Goal: Task Accomplishment & Management: Complete application form

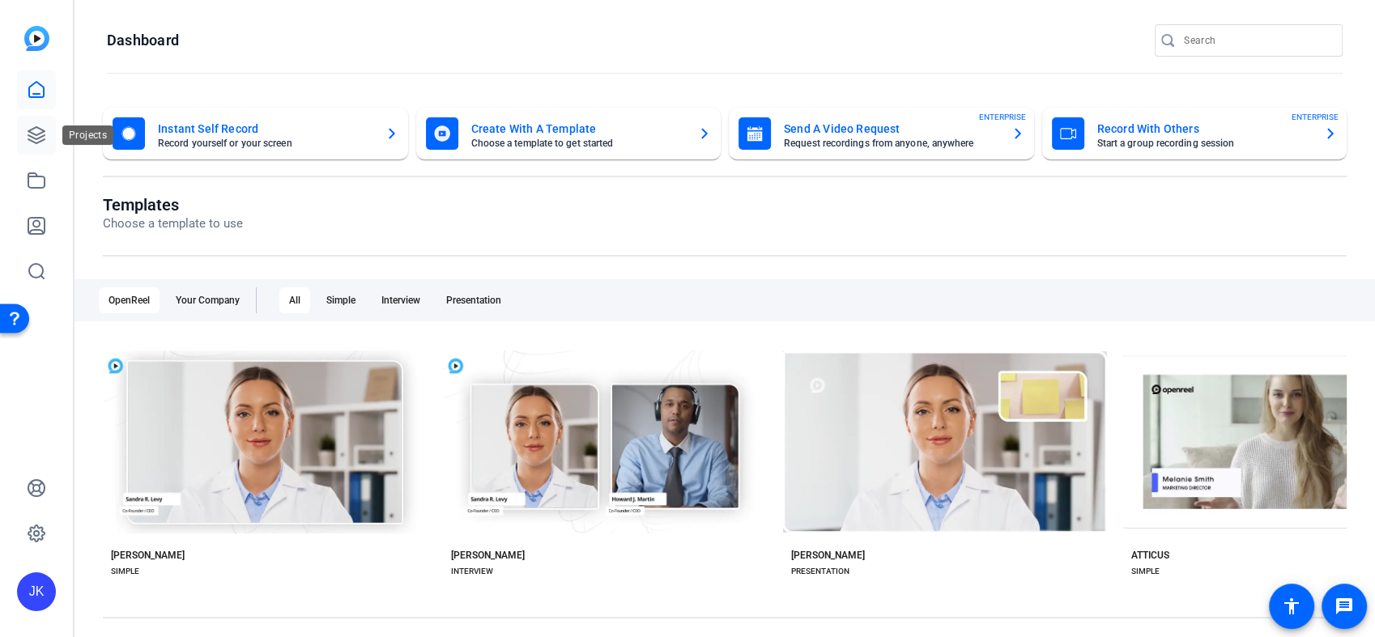
click at [21, 137] on link at bounding box center [36, 135] width 39 height 39
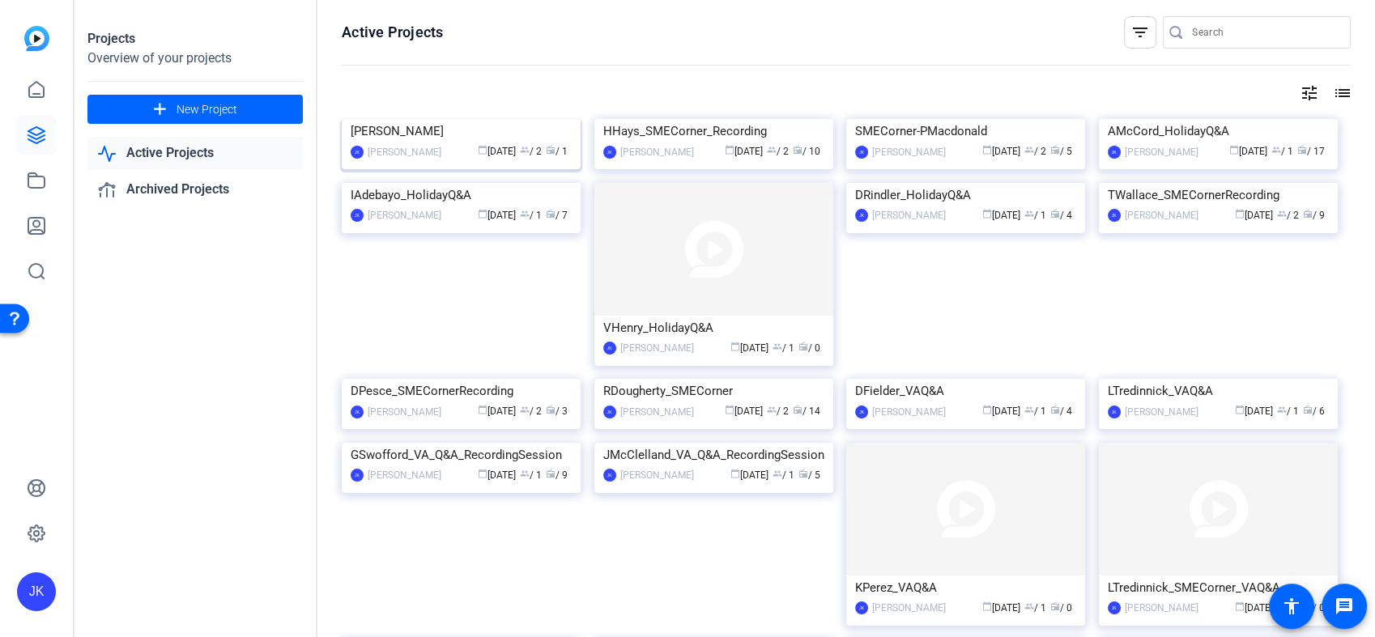
click at [429, 119] on img at bounding box center [461, 119] width 239 height 0
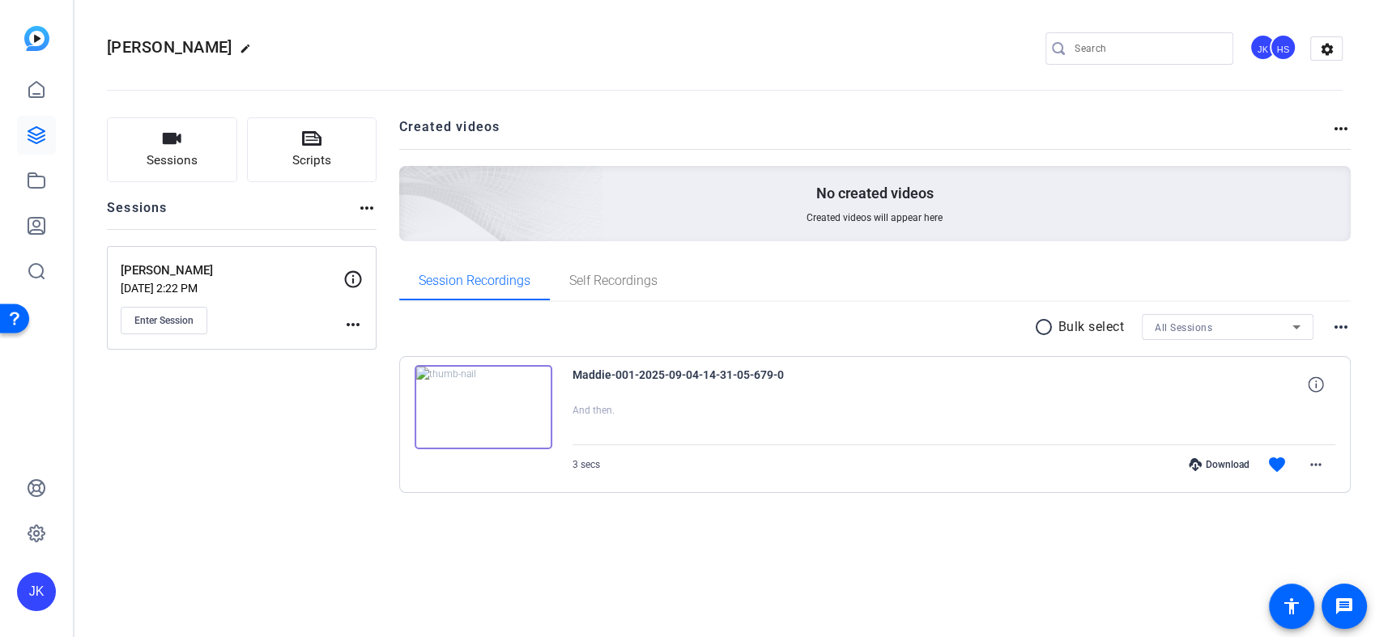
click at [357, 321] on mat-icon "more_horiz" at bounding box center [352, 324] width 19 height 19
click at [355, 281] on div at bounding box center [687, 318] width 1375 height 637
click at [356, 326] on mat-icon "more_horiz" at bounding box center [352, 324] width 19 height 19
click at [376, 343] on span "Edit Session" at bounding box center [393, 348] width 74 height 19
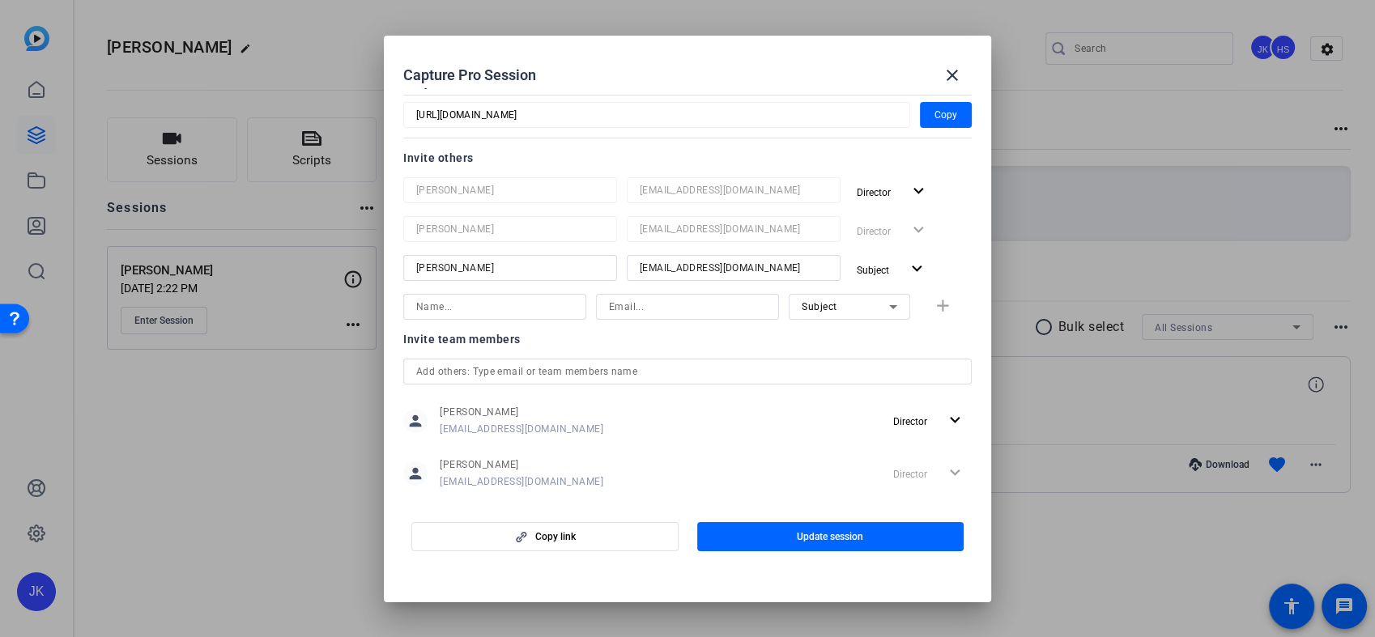
scroll to position [156, 0]
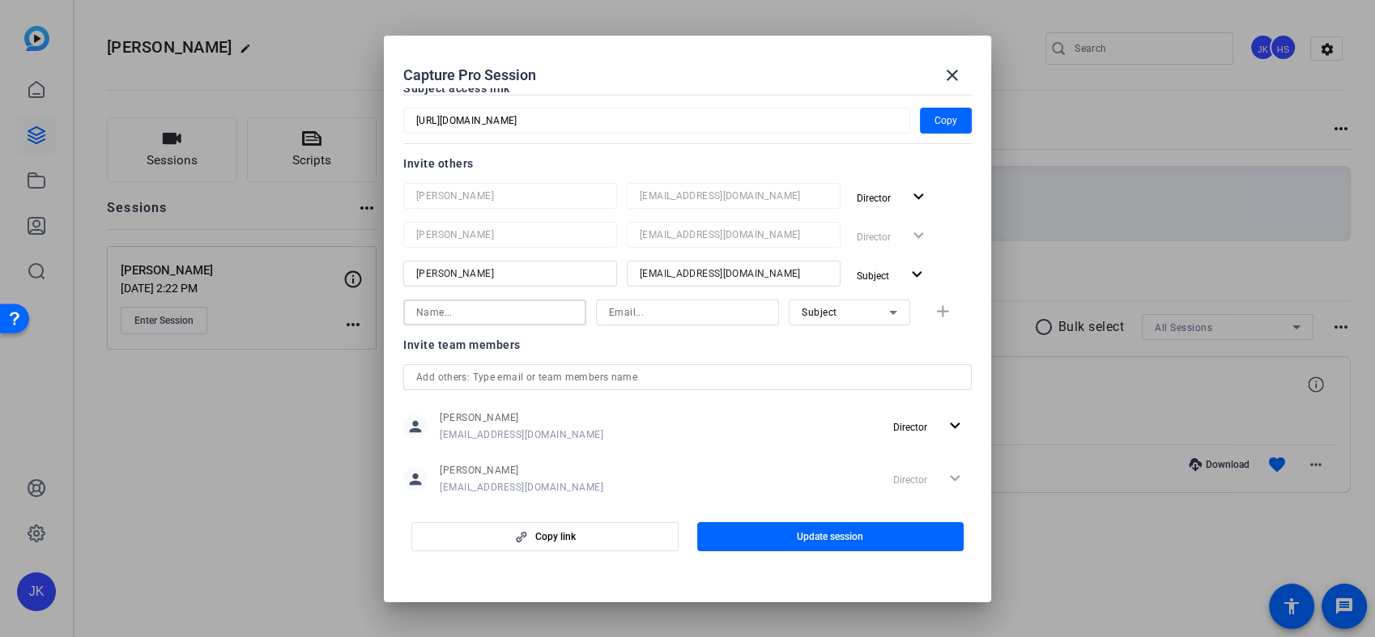
click at [525, 309] on input at bounding box center [494, 312] width 157 height 19
type input "[PERSON_NAME]"
click at [632, 315] on input at bounding box center [687, 312] width 157 height 19
type input "[EMAIL_ADDRESS][DOMAIN_NAME]"
click at [770, 343] on div "Invite team members" at bounding box center [687, 344] width 569 height 19
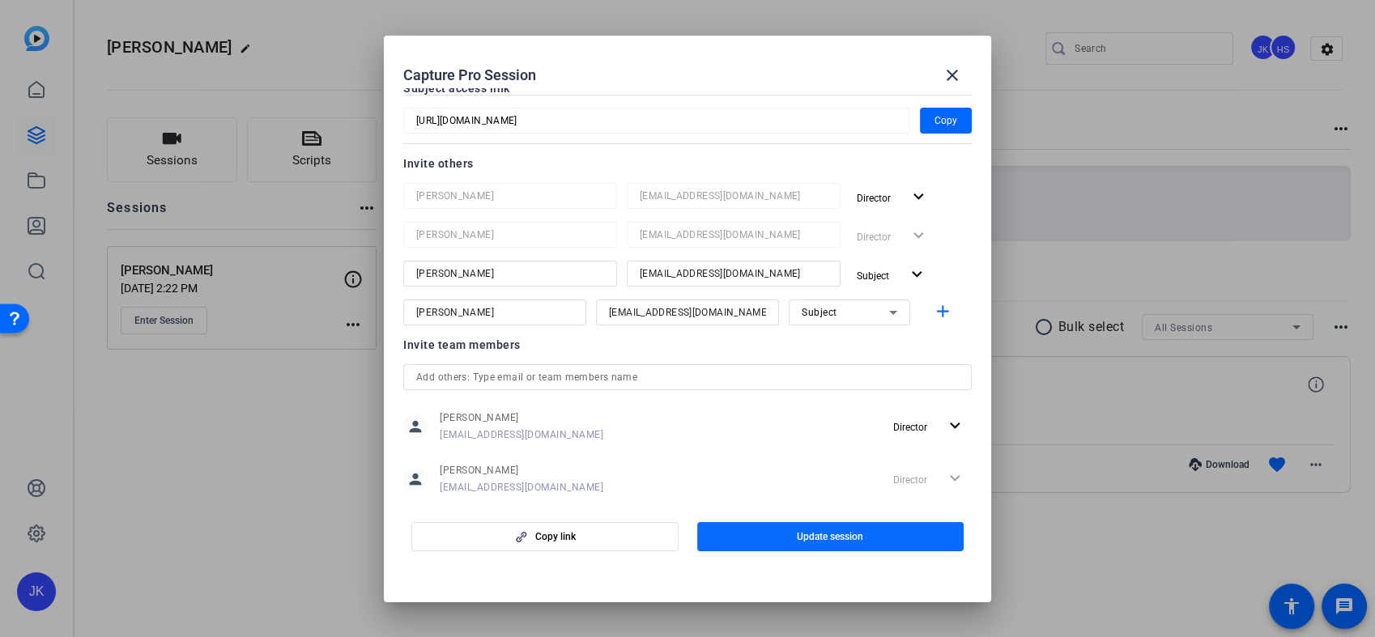
click at [860, 536] on span "Update session" at bounding box center [830, 537] width 66 height 13
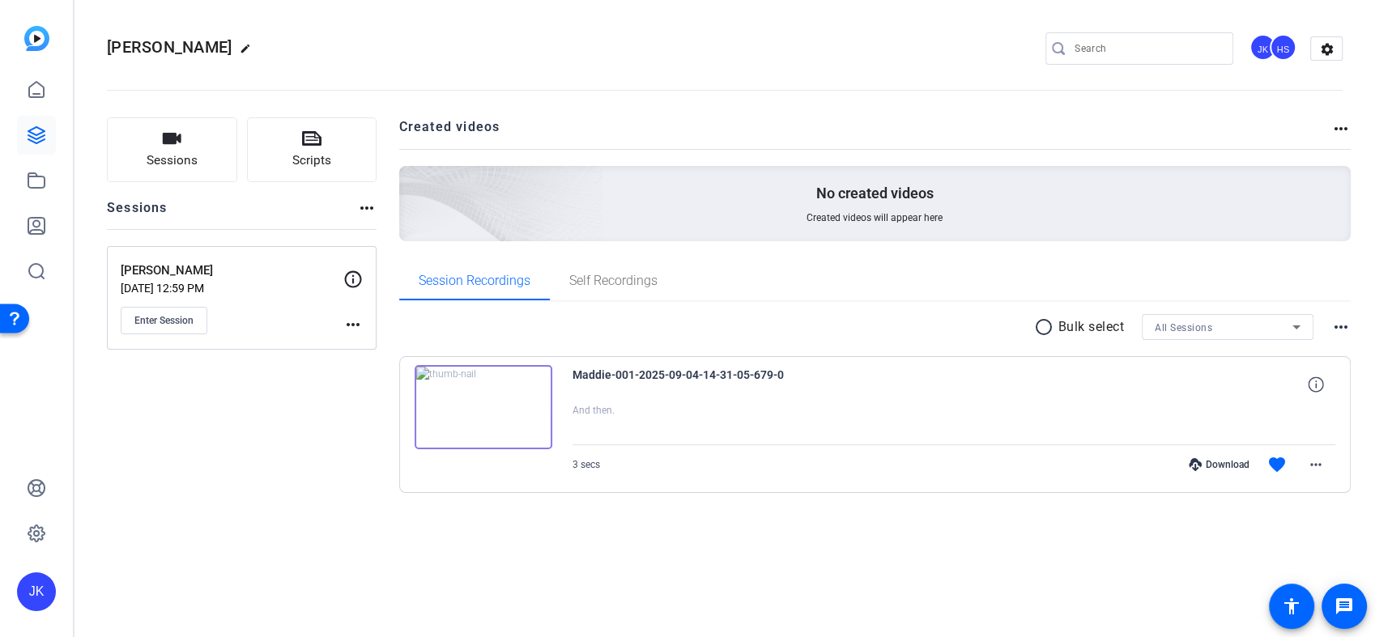
click at [352, 321] on mat-icon "more_horiz" at bounding box center [352, 324] width 19 height 19
click at [359, 275] on div at bounding box center [687, 318] width 1375 height 637
click at [352, 275] on icon at bounding box center [352, 279] width 19 height 19
click at [352, 322] on mat-icon "more_horiz" at bounding box center [352, 324] width 19 height 19
click at [373, 350] on span "Edit Session" at bounding box center [393, 348] width 74 height 19
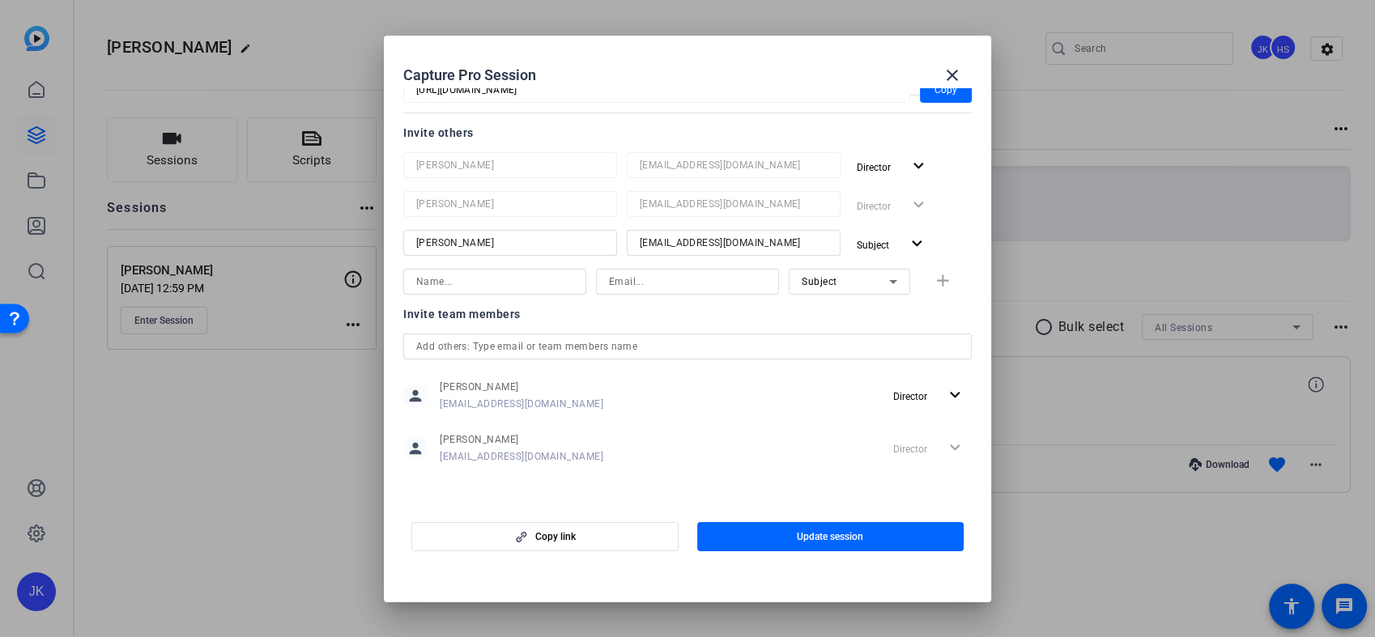
scroll to position [187, 0]
click at [501, 276] on input at bounding box center [494, 281] width 157 height 19
type input "Jenna"
click at [646, 276] on input at bounding box center [687, 281] width 157 height 19
type input "j"
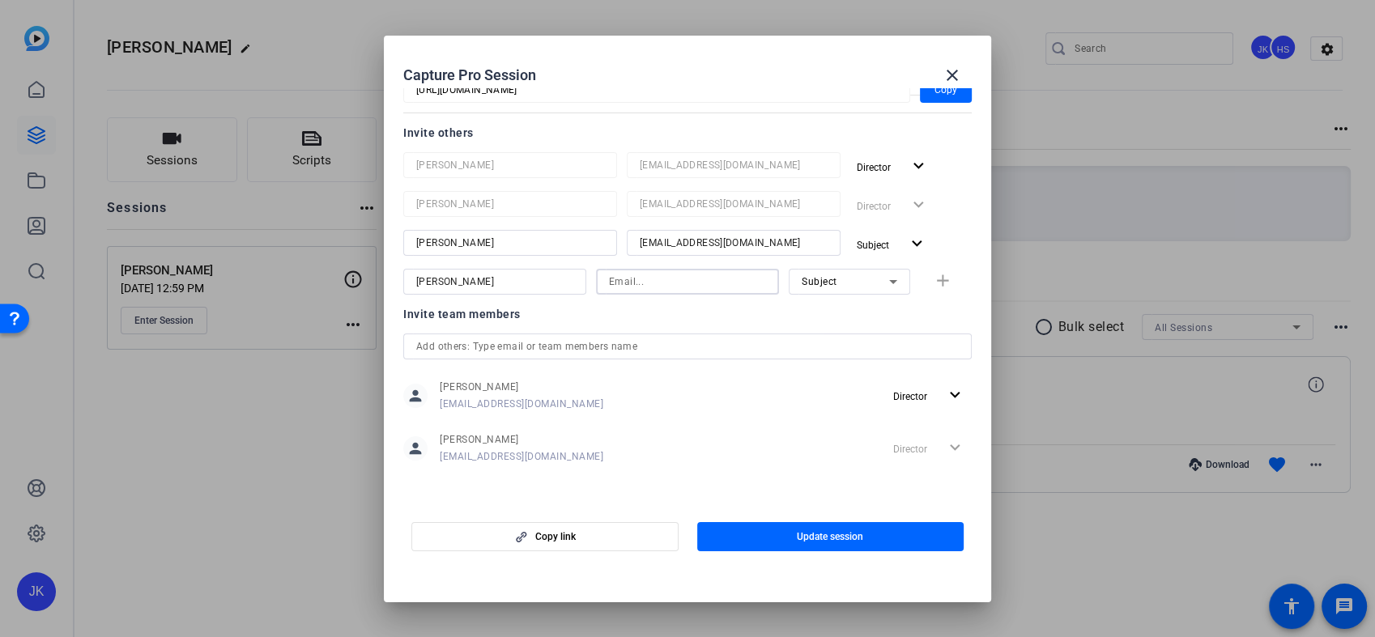
click at [790, 404] on div "person Hilary Senner hsenner@munichre.com Director expand_more" at bounding box center [687, 396] width 569 height 41
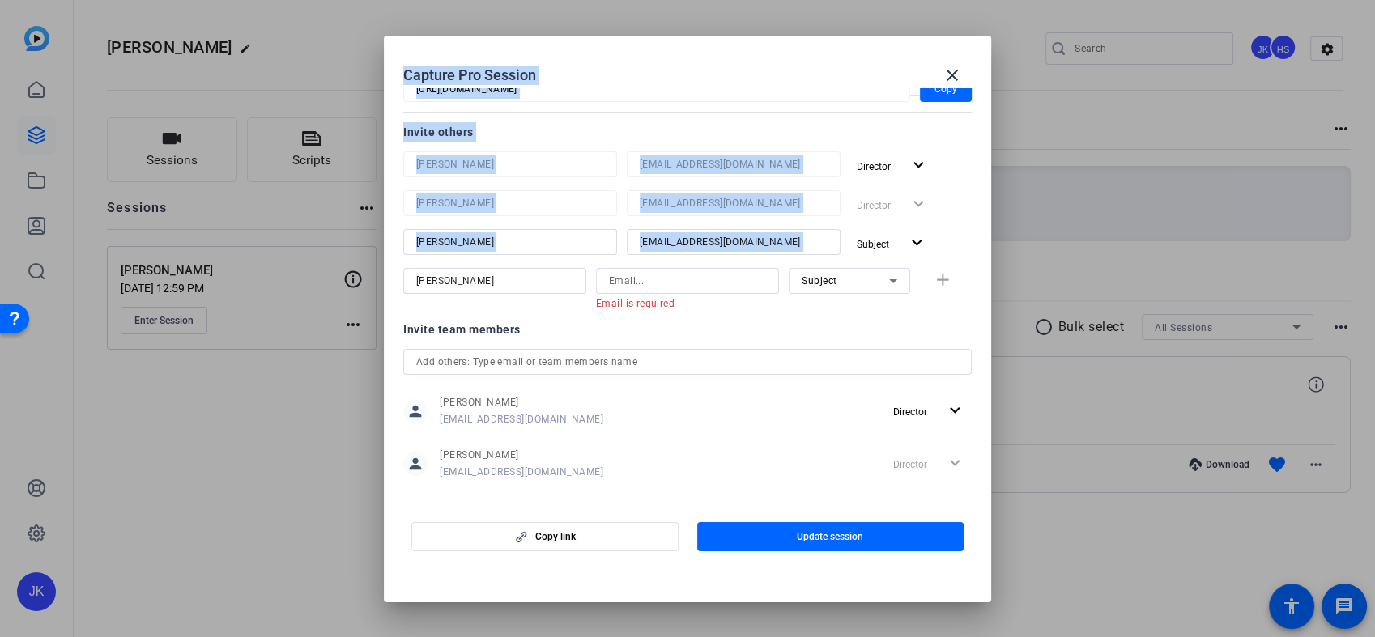
drag, startPoint x: 991, startPoint y: 279, endPoint x: 985, endPoint y: 228, distance: 51.4
click at [985, 228] on div "Capture Pro Session close Session name Advanced settings Hilary_SMECorner_Recor…" at bounding box center [687, 318] width 1375 height 637
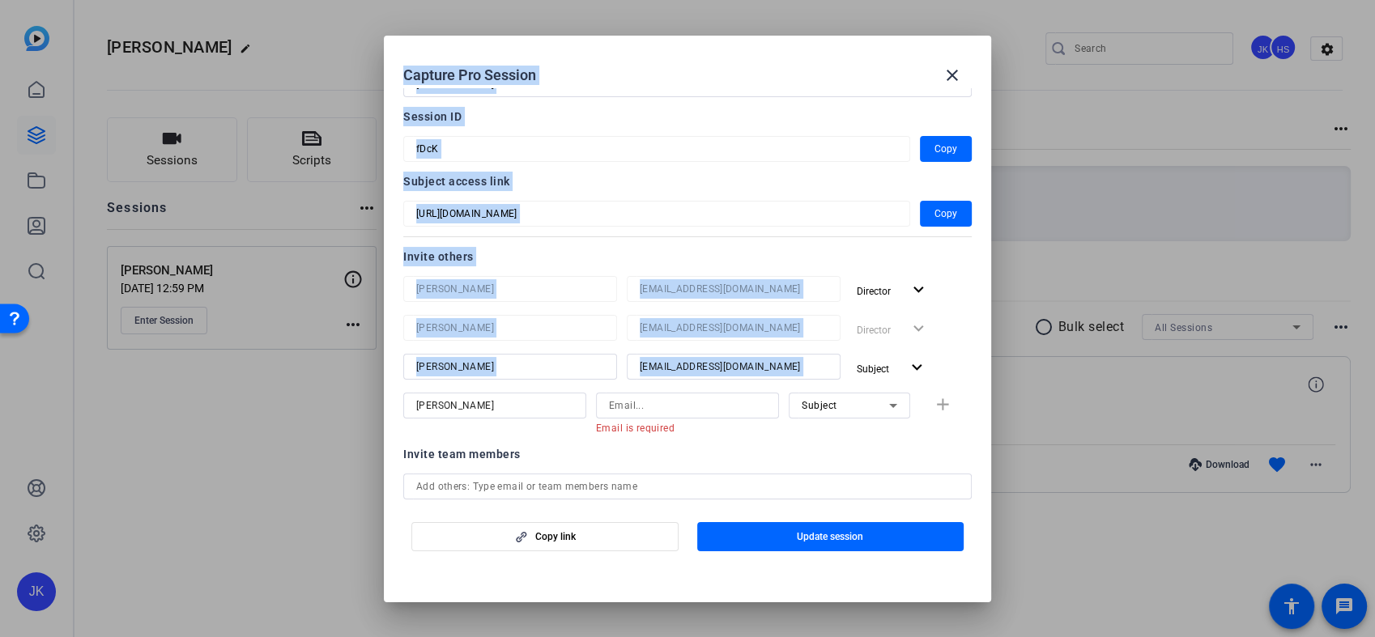
scroll to position [61, 0]
click at [968, 292] on mat-dialog-content "Session name Advanced settings Hilary_SMECorner_Recording Session ID fDcK Copy …" at bounding box center [688, 295] width 608 height 415
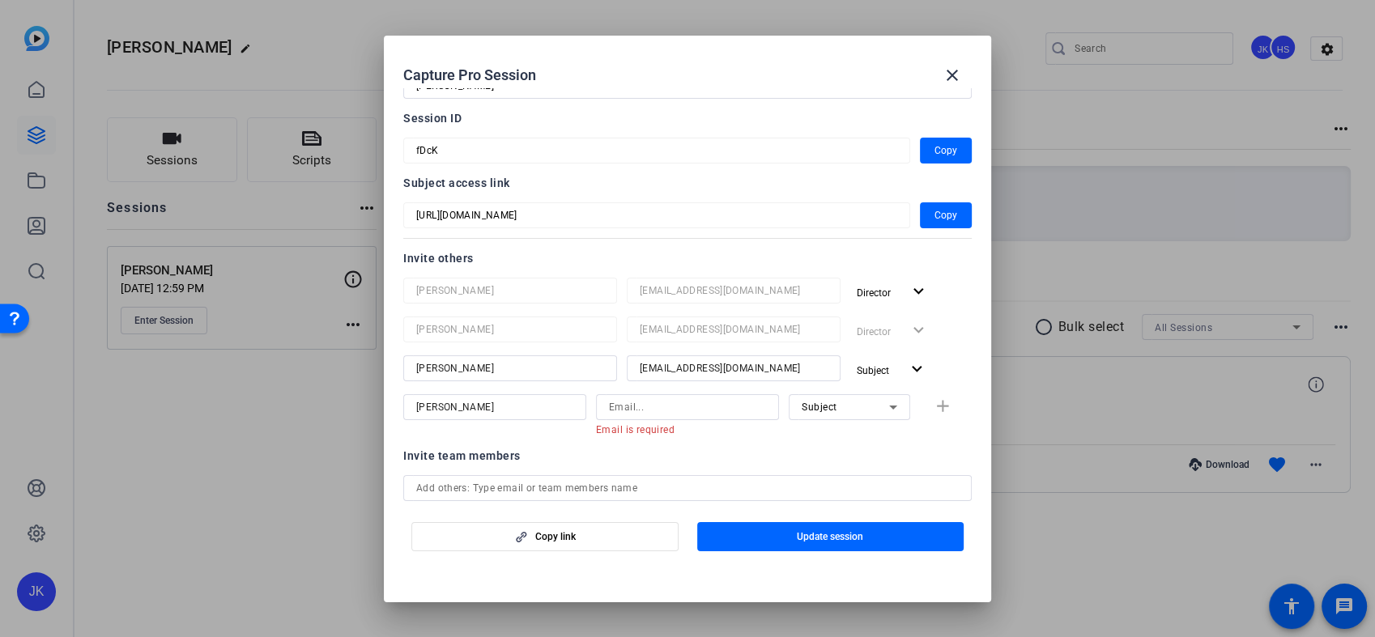
scroll to position [0, 0]
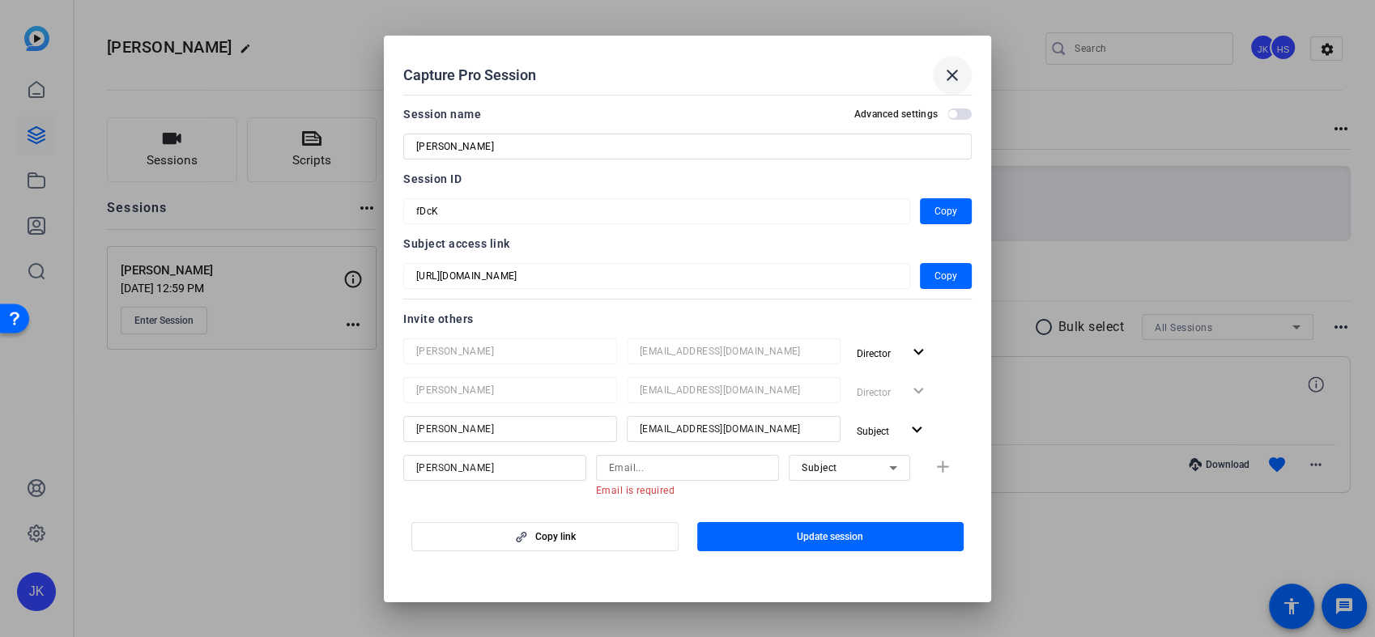
click at [953, 71] on mat-icon "close" at bounding box center [952, 75] width 19 height 19
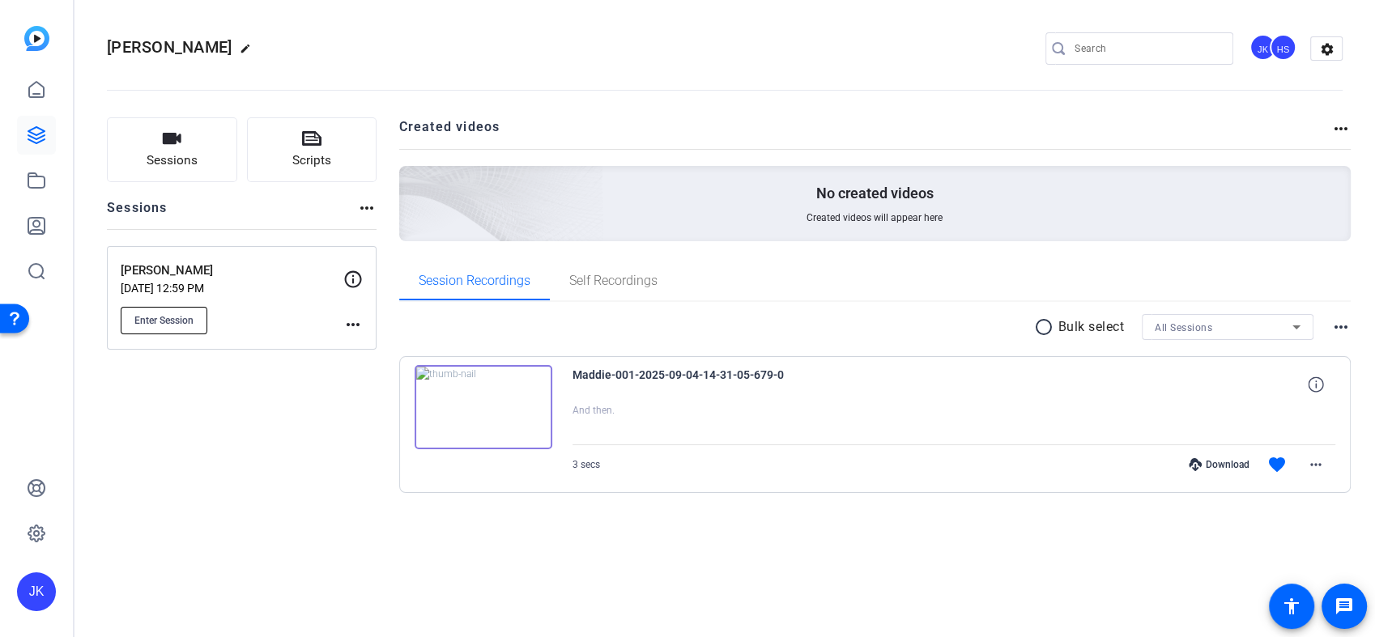
click at [173, 308] on button "Enter Session" at bounding box center [164, 321] width 87 height 28
click at [345, 323] on mat-icon "more_horiz" at bounding box center [352, 324] width 19 height 19
click at [370, 339] on span "Edit Session" at bounding box center [393, 348] width 74 height 19
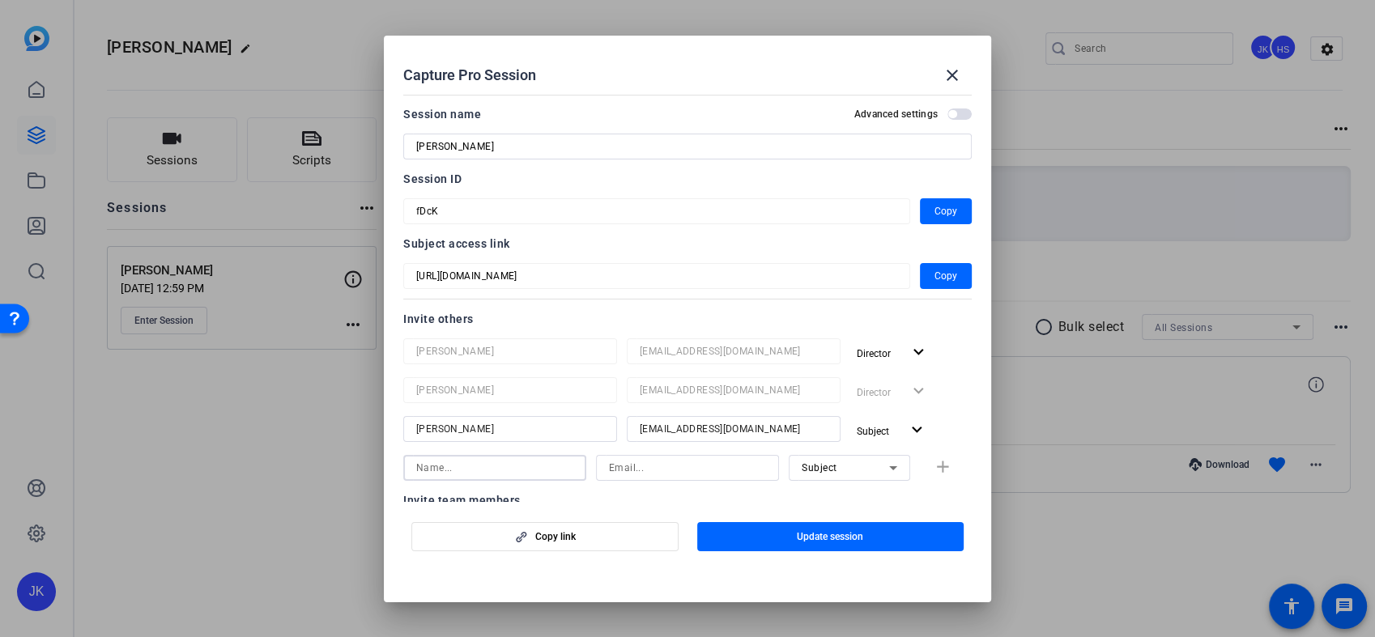
click at [485, 467] on input at bounding box center [494, 467] width 157 height 19
type input "jenna"
click at [612, 465] on input at bounding box center [687, 467] width 157 height 19
type input "jenna.m.kott@gmail.com"
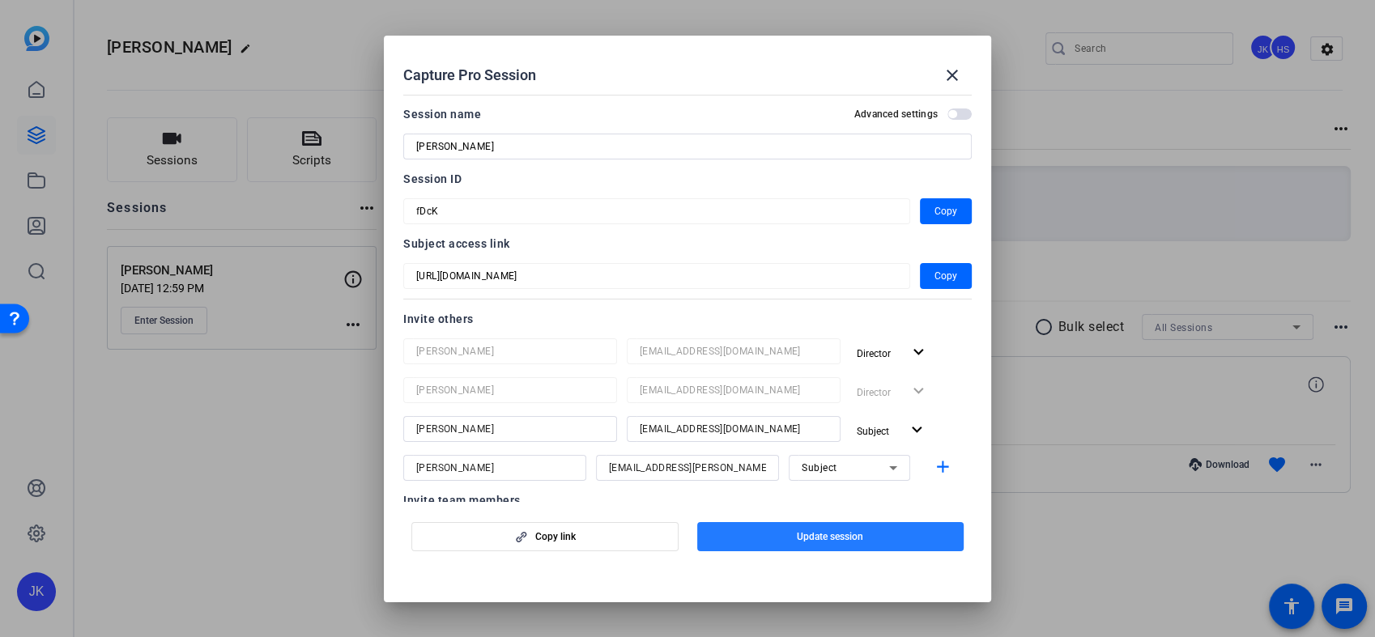
click at [810, 538] on span "Update session" at bounding box center [830, 537] width 66 height 13
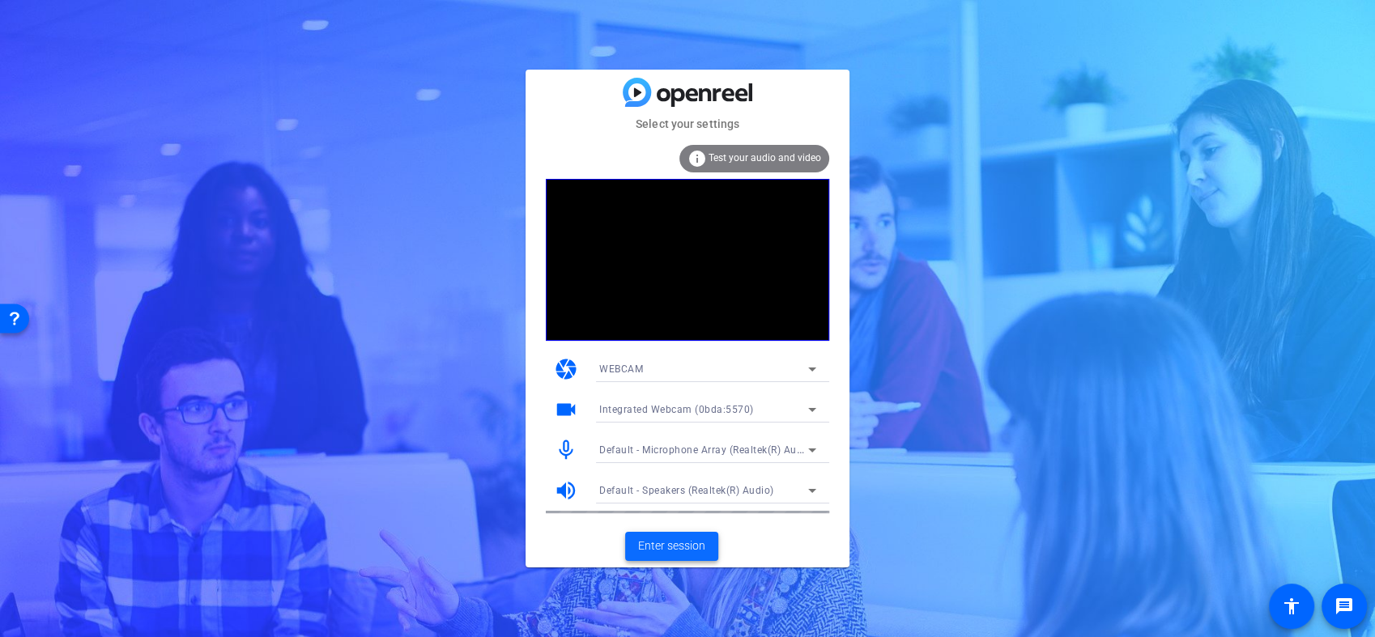
click at [690, 548] on span "Enter session" at bounding box center [671, 546] width 67 height 17
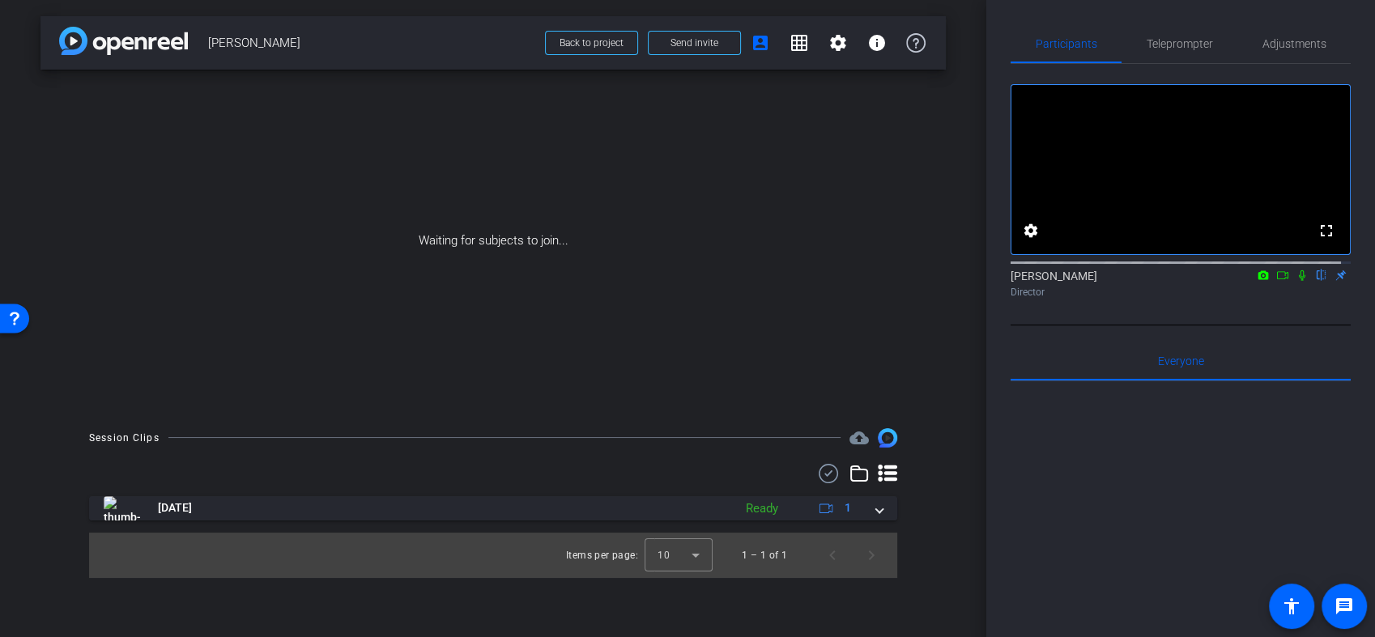
click at [1296, 281] on icon at bounding box center [1302, 275] width 13 height 11
click at [998, 514] on div "Participants Teleprompter Adjustments fullscreen settings Jenna Kott flip Direc…" at bounding box center [1181, 318] width 389 height 637
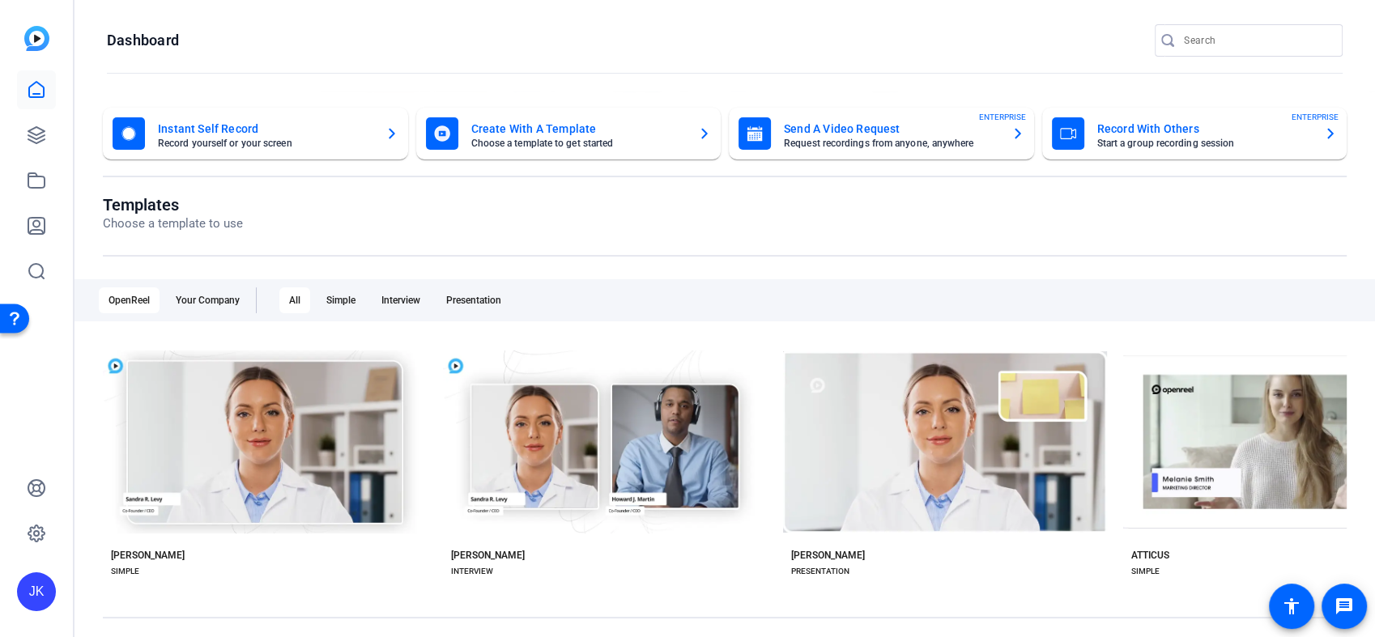
click at [1115, 50] on openreel-page-title "Dashboard" at bounding box center [725, 40] width 1236 height 32
click at [1128, 117] on div "Record With Others Start a group recording session ENTERPRISE" at bounding box center [1195, 133] width 286 height 32
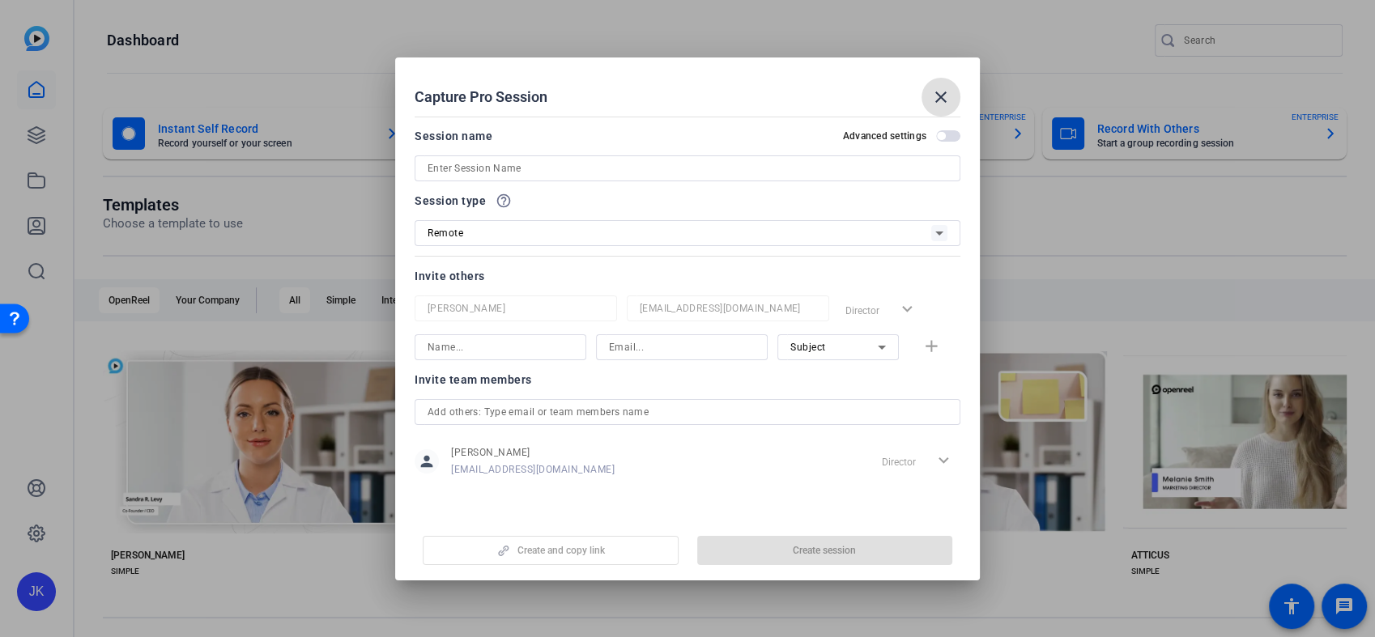
click at [603, 164] on input at bounding box center [688, 168] width 520 height 19
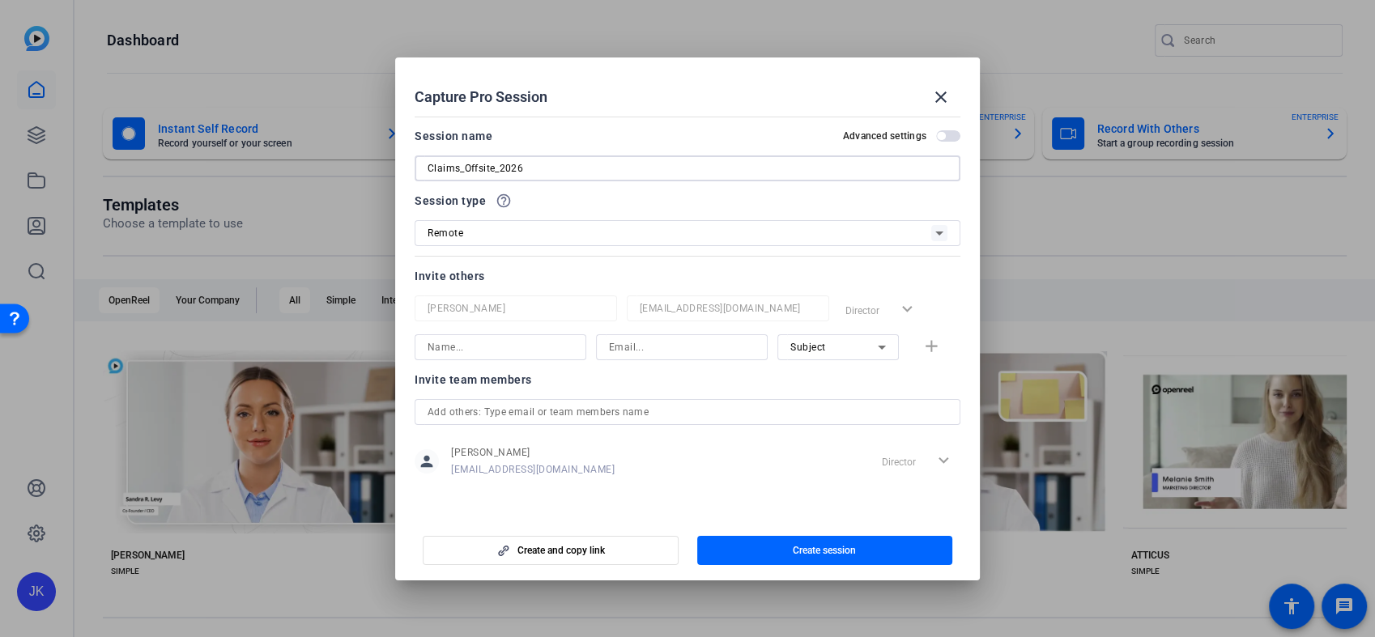
type input "Claims_Offsite_2026"
click at [540, 350] on input at bounding box center [501, 347] width 146 height 19
click at [871, 347] on div "Subject" at bounding box center [839, 347] width 96 height 20
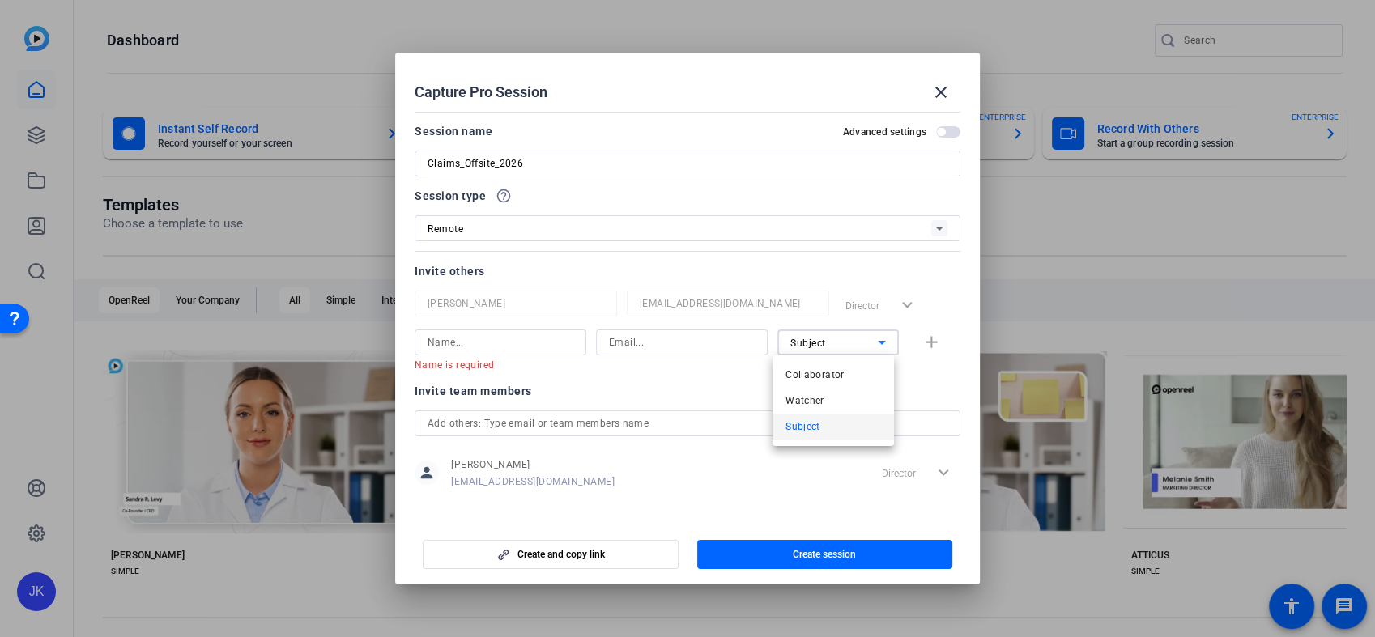
click at [675, 386] on div at bounding box center [687, 318] width 1375 height 637
click at [510, 347] on input at bounding box center [501, 342] width 146 height 19
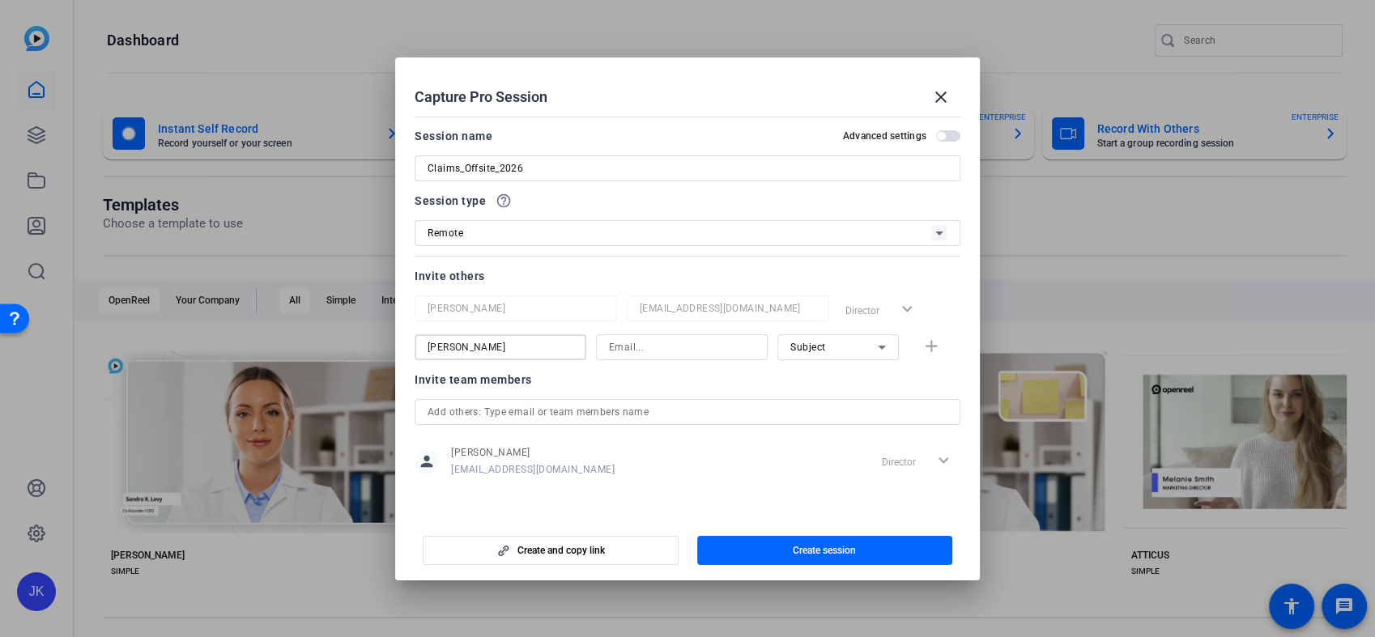
type input "[PERSON_NAME]"
click at [625, 349] on input at bounding box center [682, 347] width 146 height 19
type input "[EMAIL_ADDRESS][PERSON_NAME][DOMAIN_NAME]"
click at [930, 349] on mat-icon "add" at bounding box center [932, 347] width 20 height 20
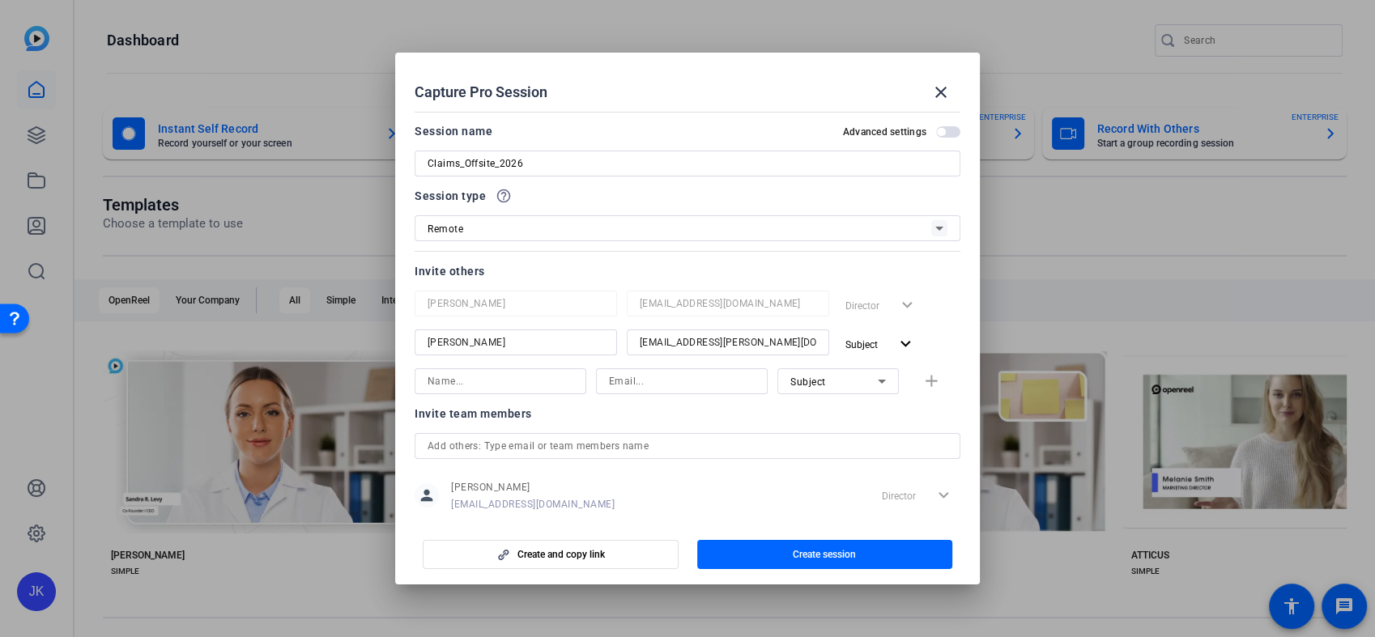
click at [839, 446] on input "text" at bounding box center [688, 446] width 520 height 19
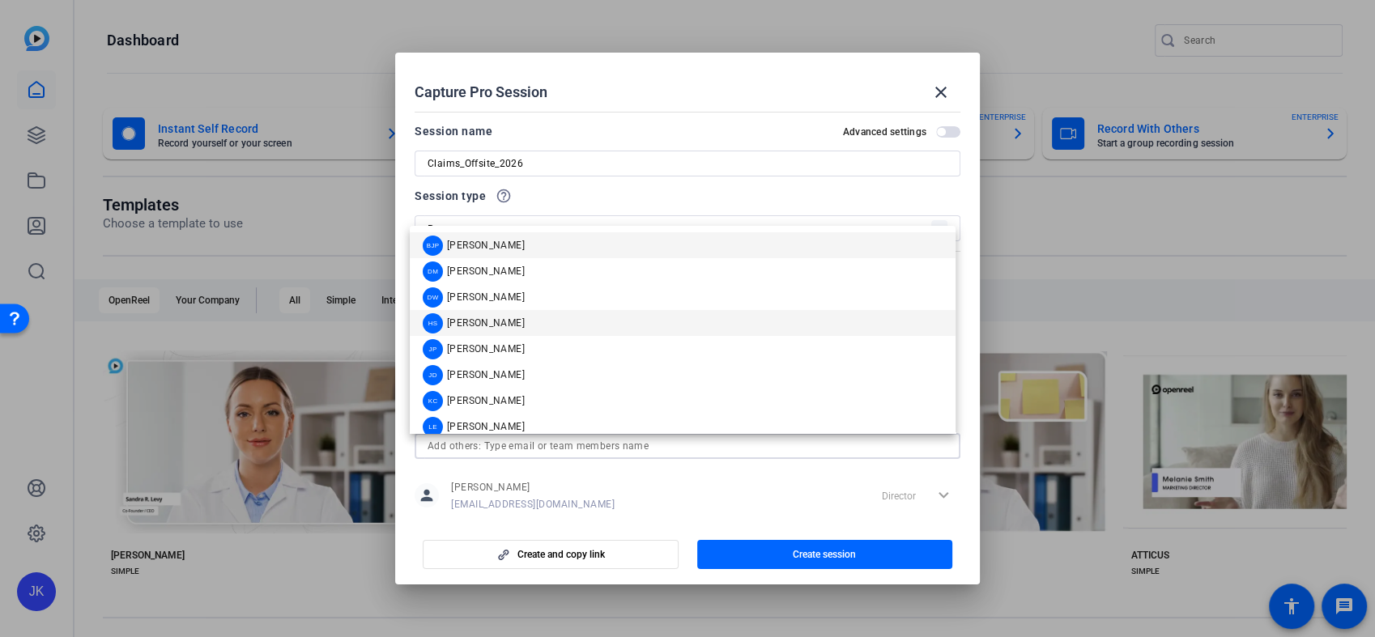
click at [646, 319] on mat-option "HS Hilary Senner" at bounding box center [683, 323] width 546 height 26
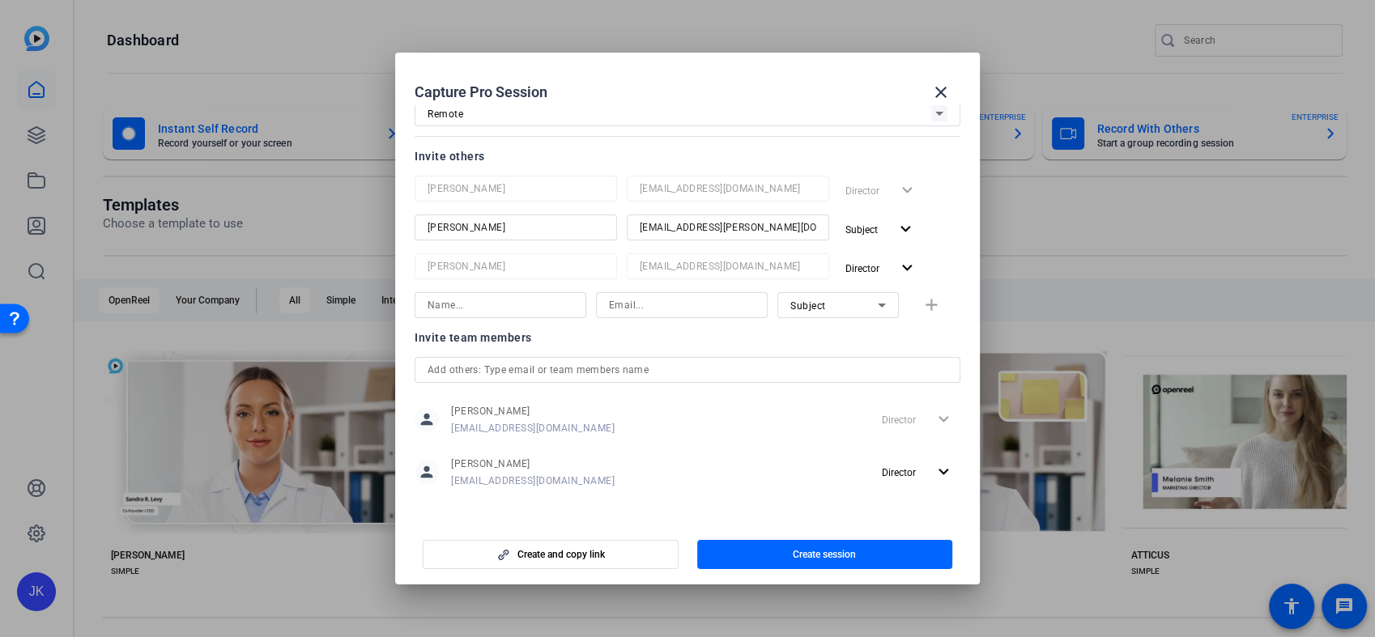
scroll to position [122, 0]
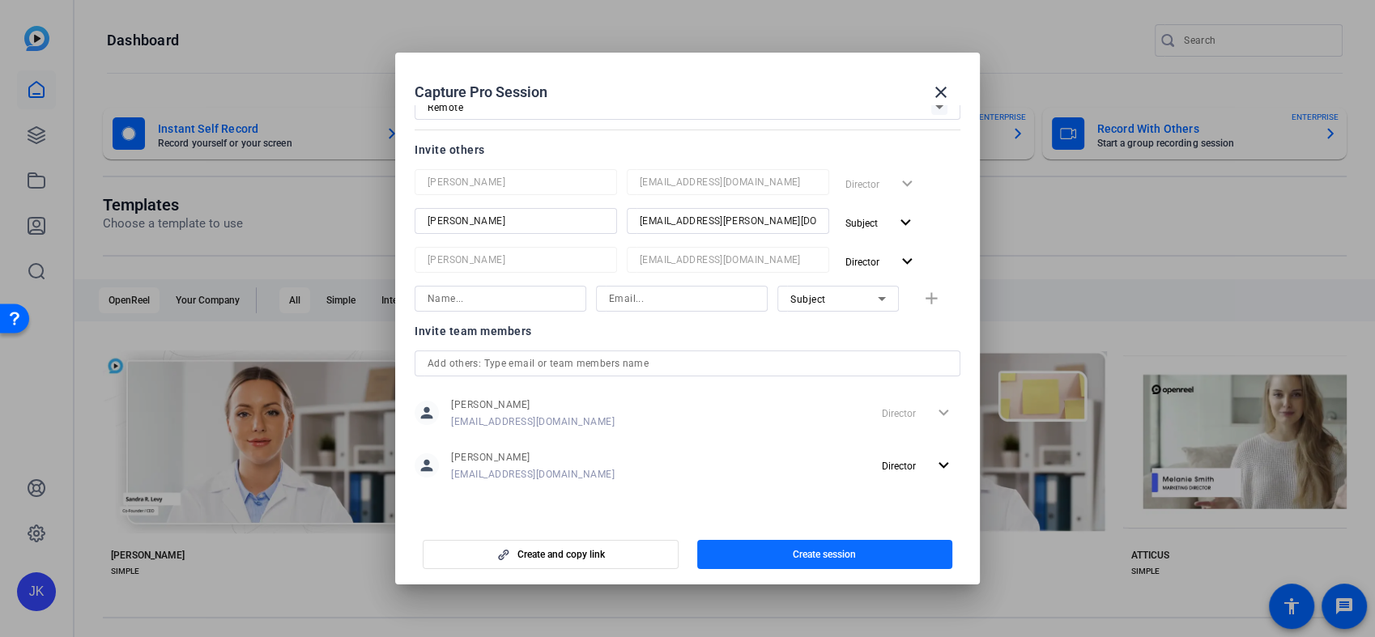
click at [855, 558] on span "Create session" at bounding box center [824, 554] width 63 height 13
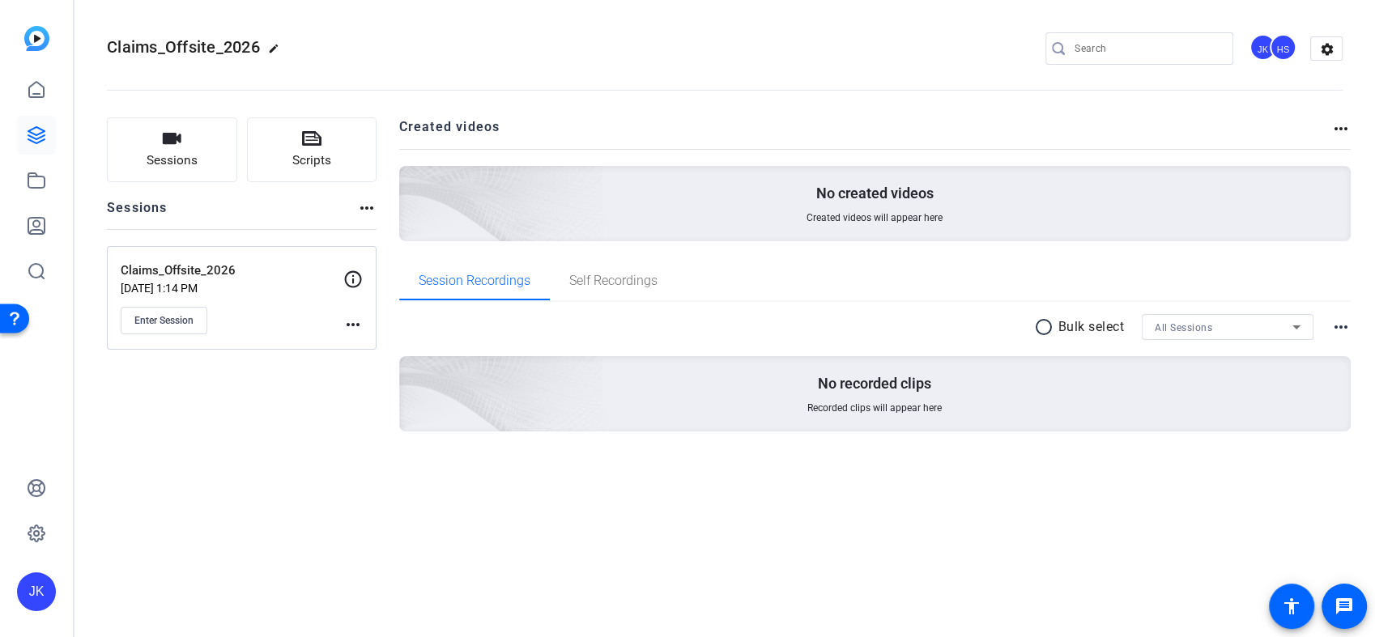
click at [356, 322] on mat-icon "more_horiz" at bounding box center [352, 324] width 19 height 19
click at [353, 343] on button "Edit Session" at bounding box center [393, 348] width 100 height 20
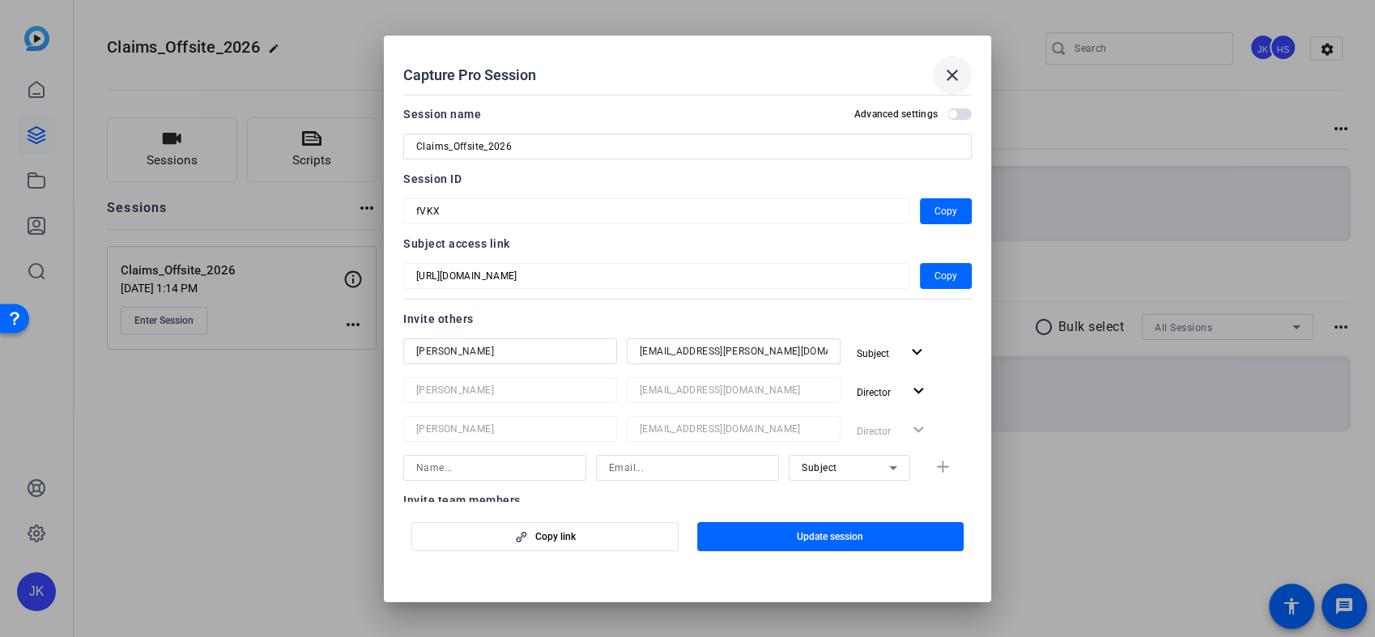
click at [949, 76] on mat-icon "close" at bounding box center [952, 75] width 19 height 19
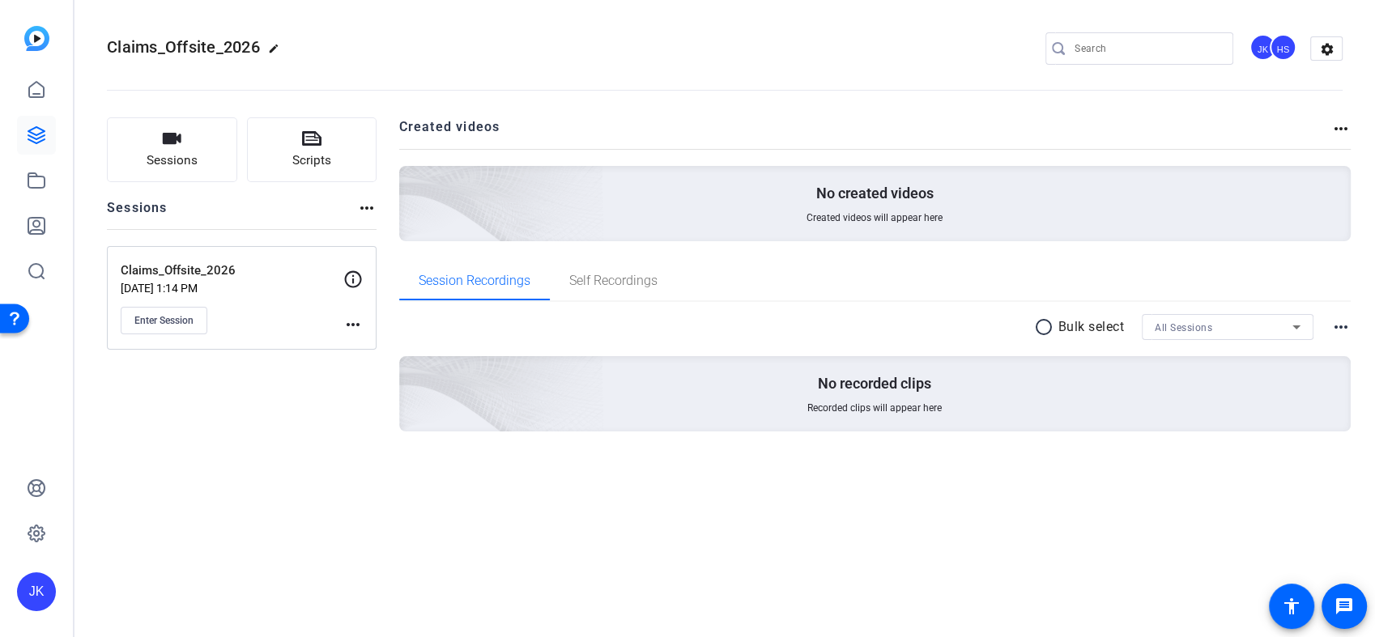
click at [358, 318] on mat-icon "more_horiz" at bounding box center [352, 324] width 19 height 19
click at [271, 394] on div at bounding box center [687, 318] width 1375 height 637
click at [191, 324] on span "Enter Session" at bounding box center [163, 320] width 59 height 13
click at [177, 325] on span "Enter Session" at bounding box center [163, 320] width 59 height 13
click at [191, 312] on button "Enter Session" at bounding box center [164, 321] width 87 height 28
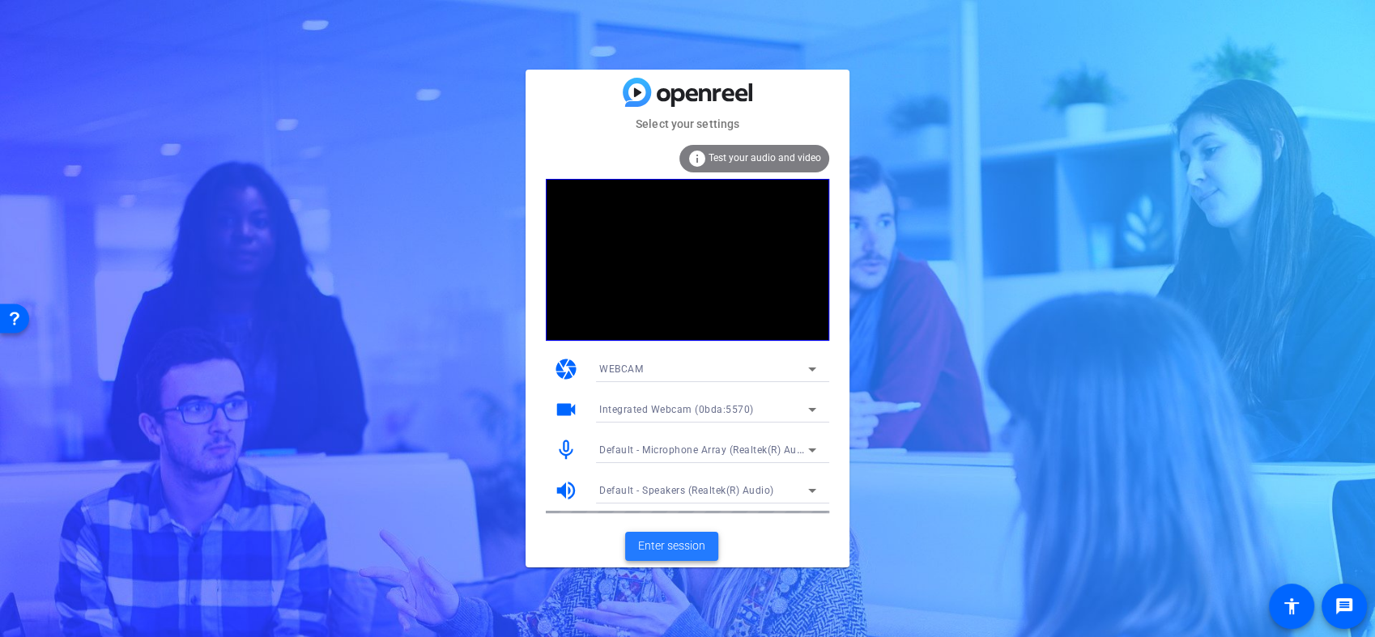
click at [669, 548] on span "Enter session" at bounding box center [671, 546] width 67 height 17
click at [663, 539] on span "Enter session" at bounding box center [671, 546] width 67 height 17
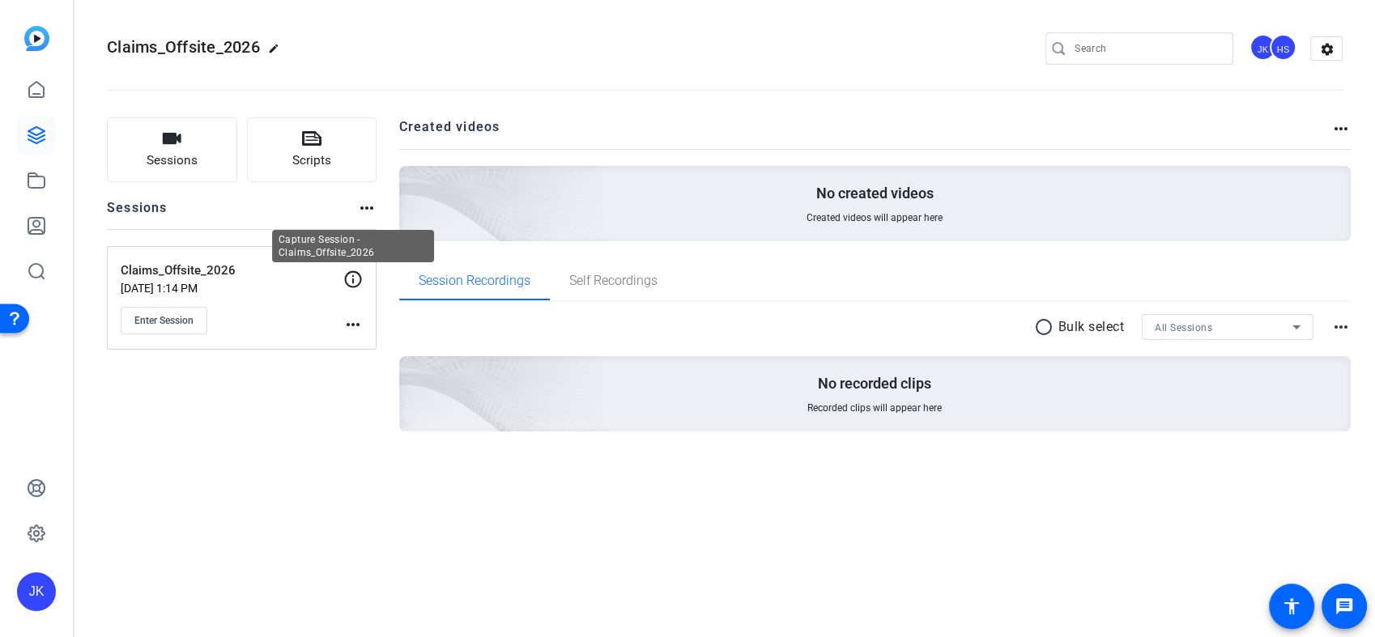
drag, startPoint x: 358, startPoint y: 283, endPoint x: 317, endPoint y: 341, distance: 71.5
click at [317, 341] on div "Claims_Offsite_2026 [DATE] 1:14 PM Enter Session more_horiz" at bounding box center [242, 298] width 270 height 104
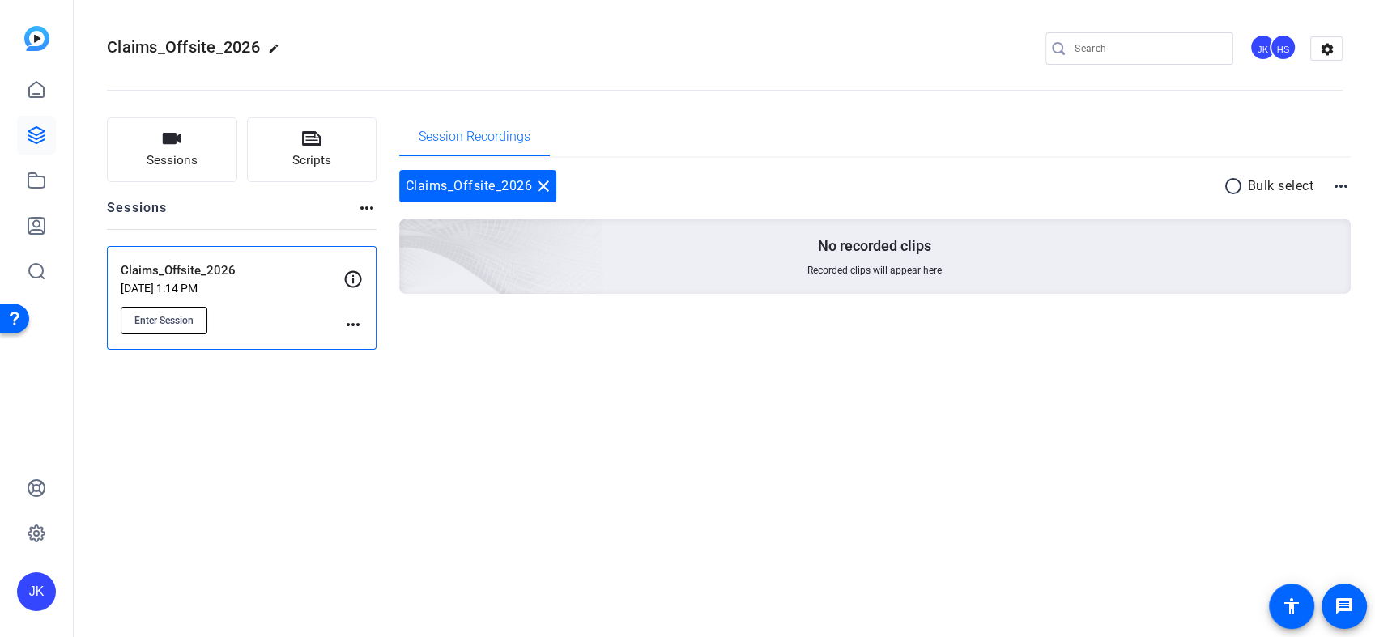
click at [168, 321] on span "Enter Session" at bounding box center [163, 320] width 59 height 13
click at [365, 442] on div "Claims_Offsite_2026 edit JK HS settings Sessions Scripts Sessions more_horiz Cl…" at bounding box center [725, 318] width 1301 height 637
click at [544, 183] on mat-icon "close" at bounding box center [543, 186] width 19 height 19
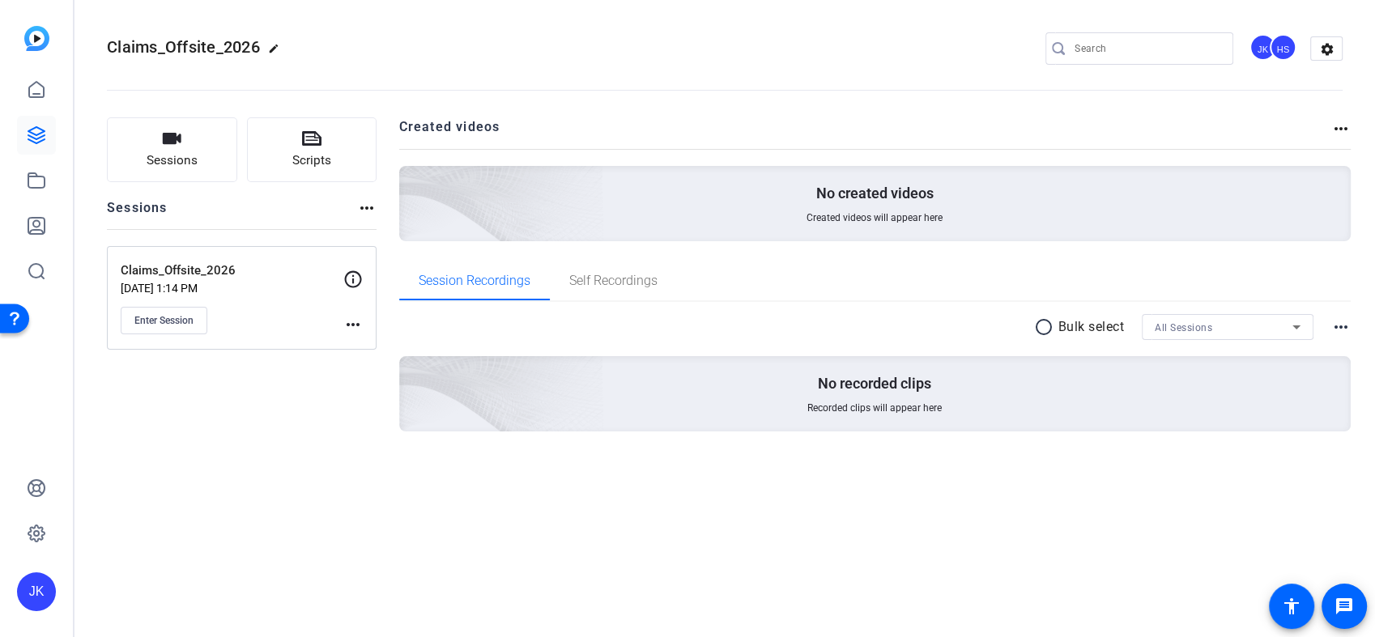
click at [369, 207] on mat-icon "more_horiz" at bounding box center [366, 207] width 19 height 19
click at [343, 283] on div at bounding box center [687, 318] width 1375 height 637
click at [347, 329] on mat-icon "more_horiz" at bounding box center [352, 324] width 19 height 19
click at [368, 350] on span "Edit Session" at bounding box center [393, 348] width 74 height 19
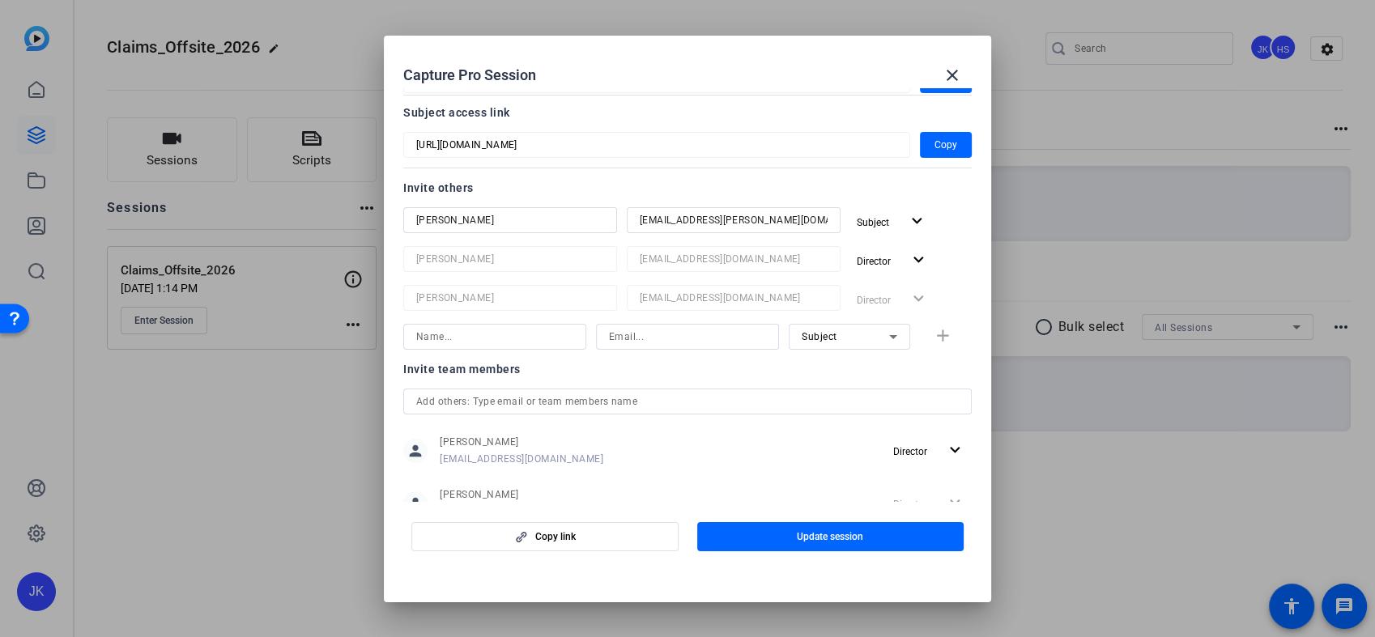
scroll to position [133, 0]
click at [429, 335] on input at bounding box center [494, 335] width 157 height 19
drag, startPoint x: 429, startPoint y: 335, endPoint x: 447, endPoint y: 330, distance: 18.5
click at [447, 330] on input "H" at bounding box center [494, 335] width 157 height 19
type input "[PERSON_NAME]"
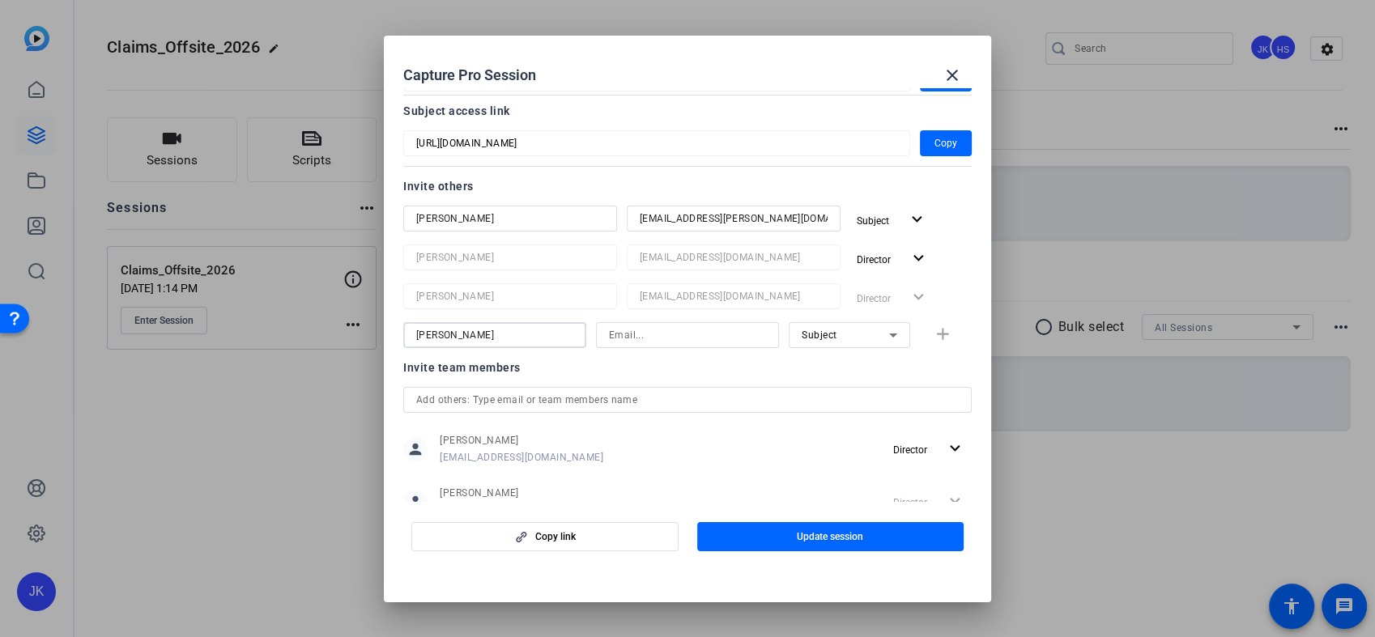
click at [662, 336] on input at bounding box center [687, 335] width 157 height 19
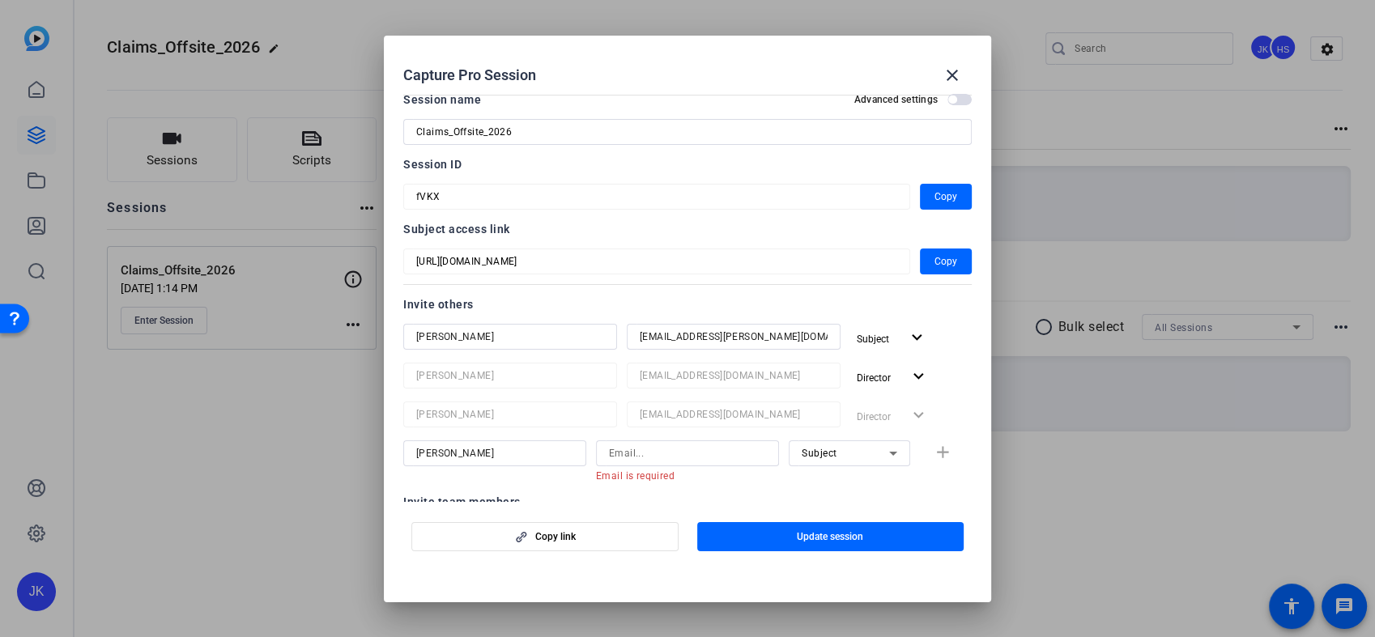
scroll to position [0, 0]
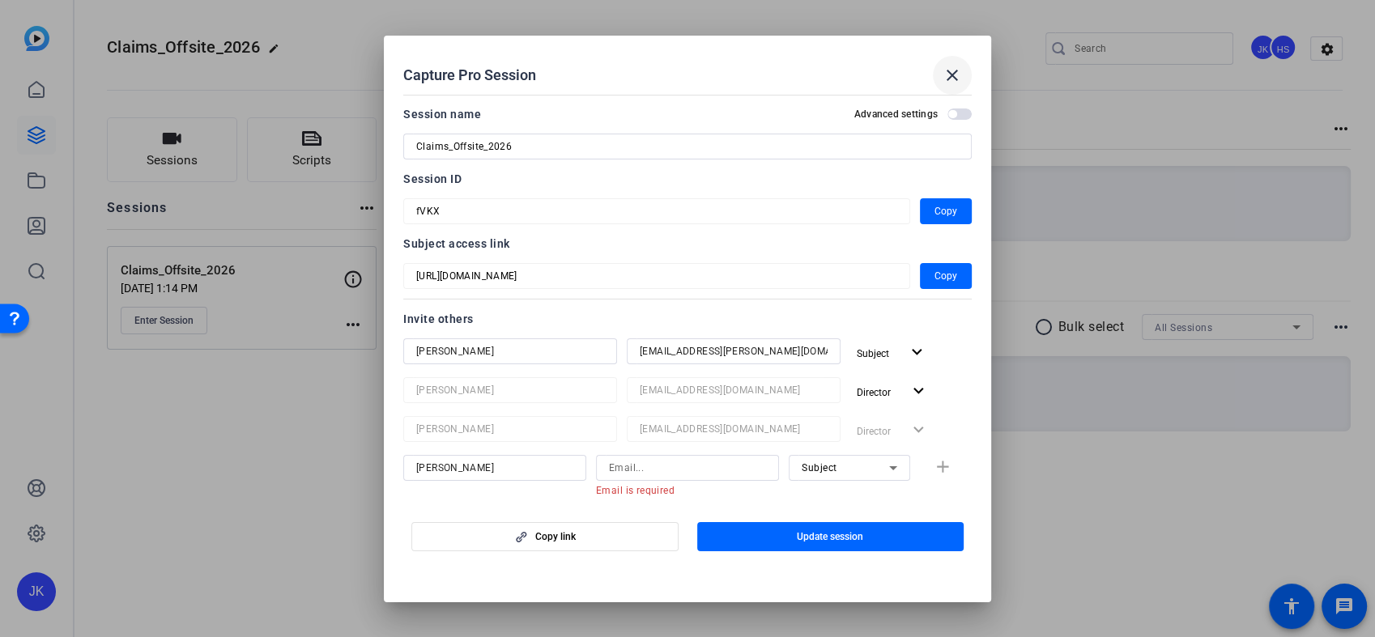
click at [953, 71] on mat-icon "close" at bounding box center [952, 75] width 19 height 19
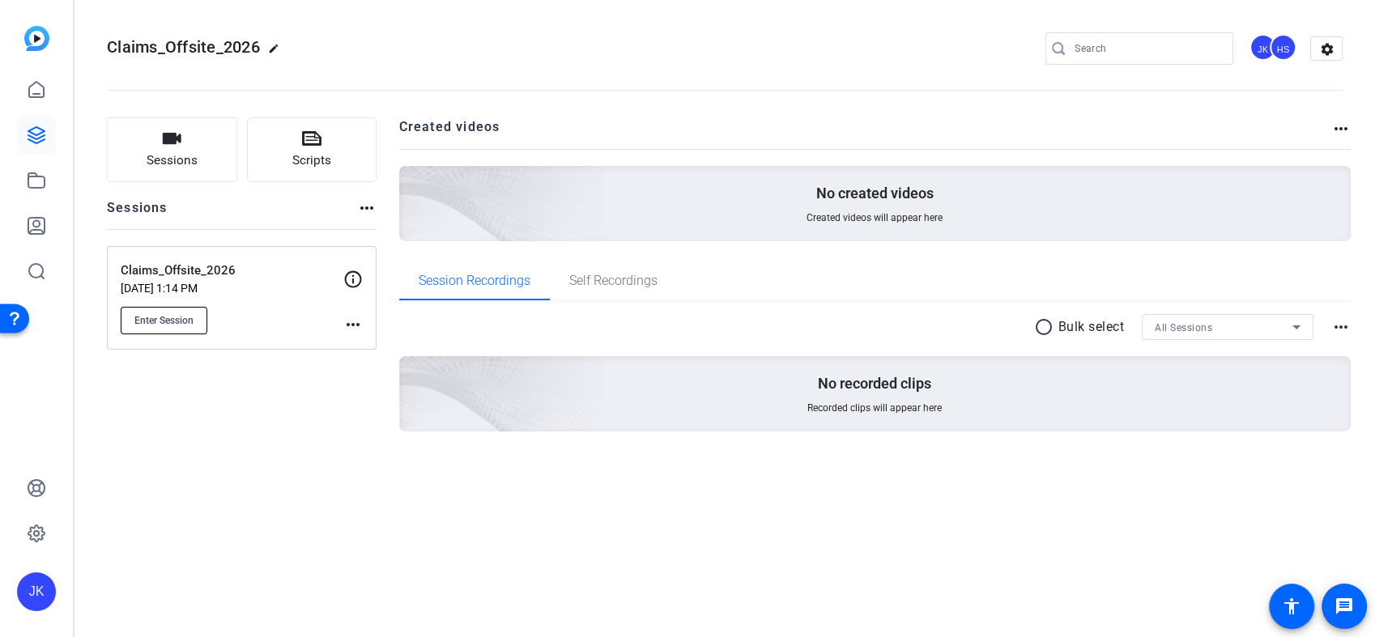
click at [168, 318] on span "Enter Session" at bounding box center [163, 320] width 59 height 13
click at [1284, 49] on div "HS" at bounding box center [1283, 47] width 27 height 27
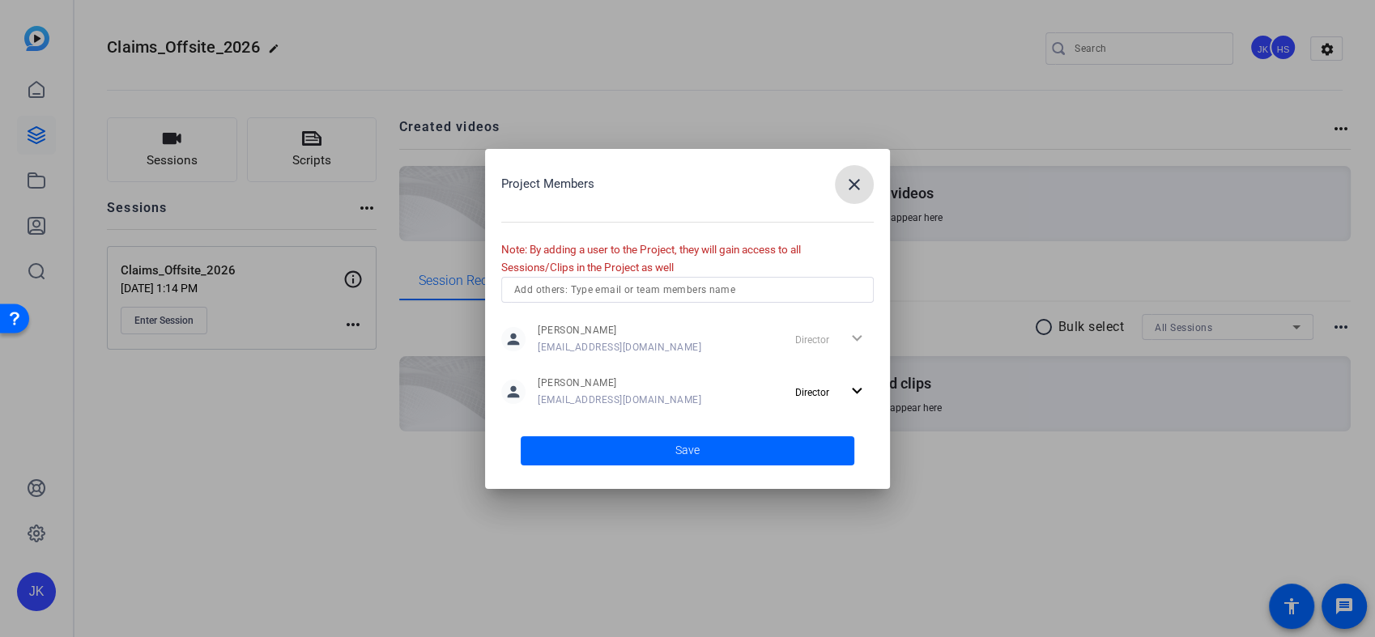
click at [862, 181] on mat-icon "close" at bounding box center [854, 184] width 19 height 19
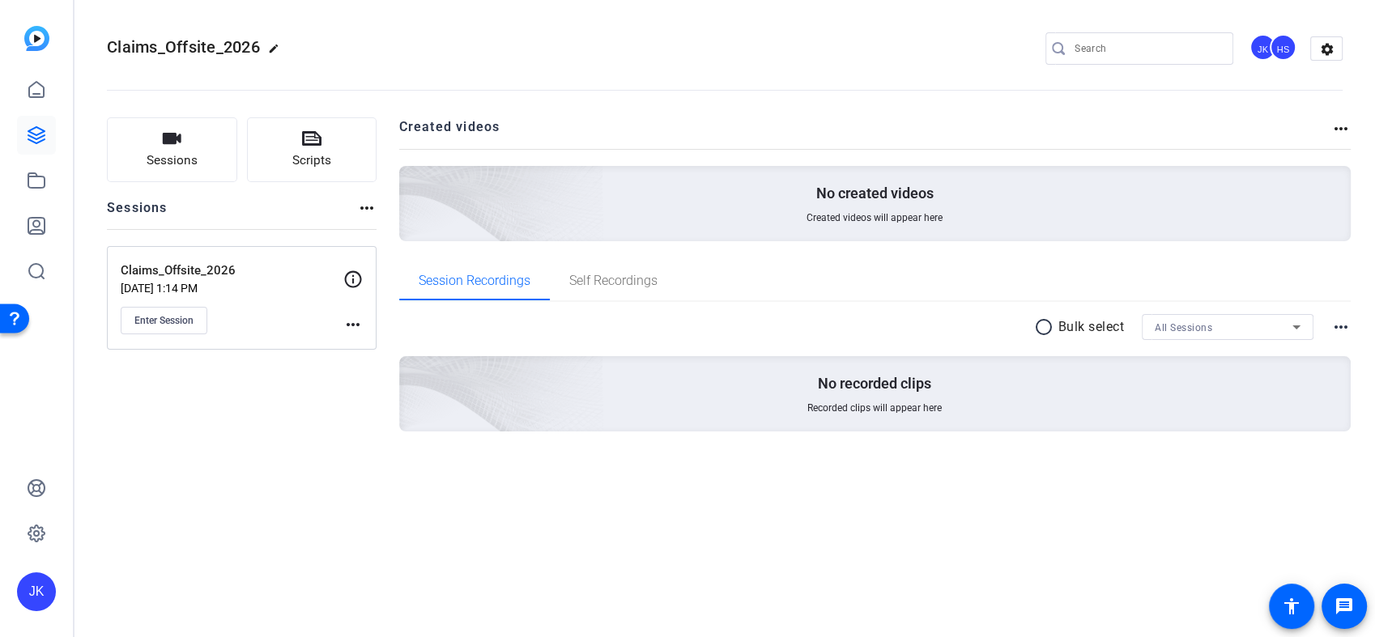
click at [356, 320] on mat-icon "more_horiz" at bounding box center [352, 324] width 19 height 19
click at [1326, 41] on div at bounding box center [687, 318] width 1375 height 637
click at [1324, 53] on mat-icon "settings" at bounding box center [1327, 49] width 32 height 24
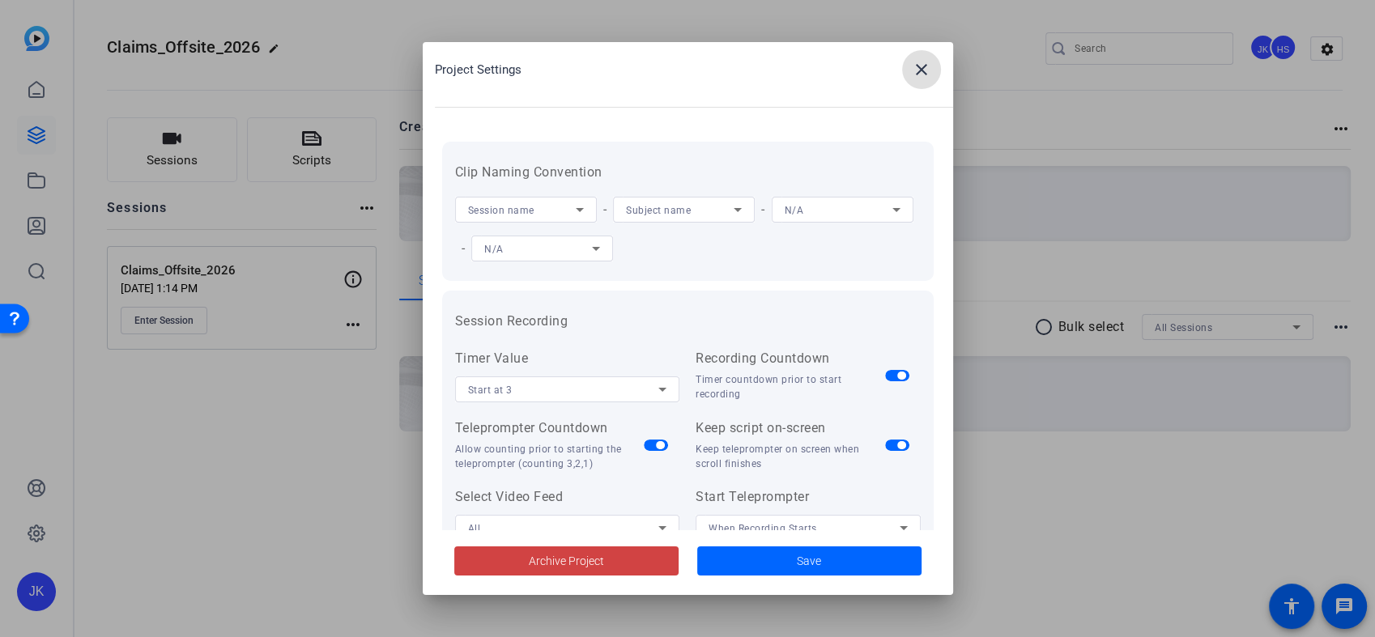
click at [559, 207] on div "Session name" at bounding box center [522, 210] width 108 height 20
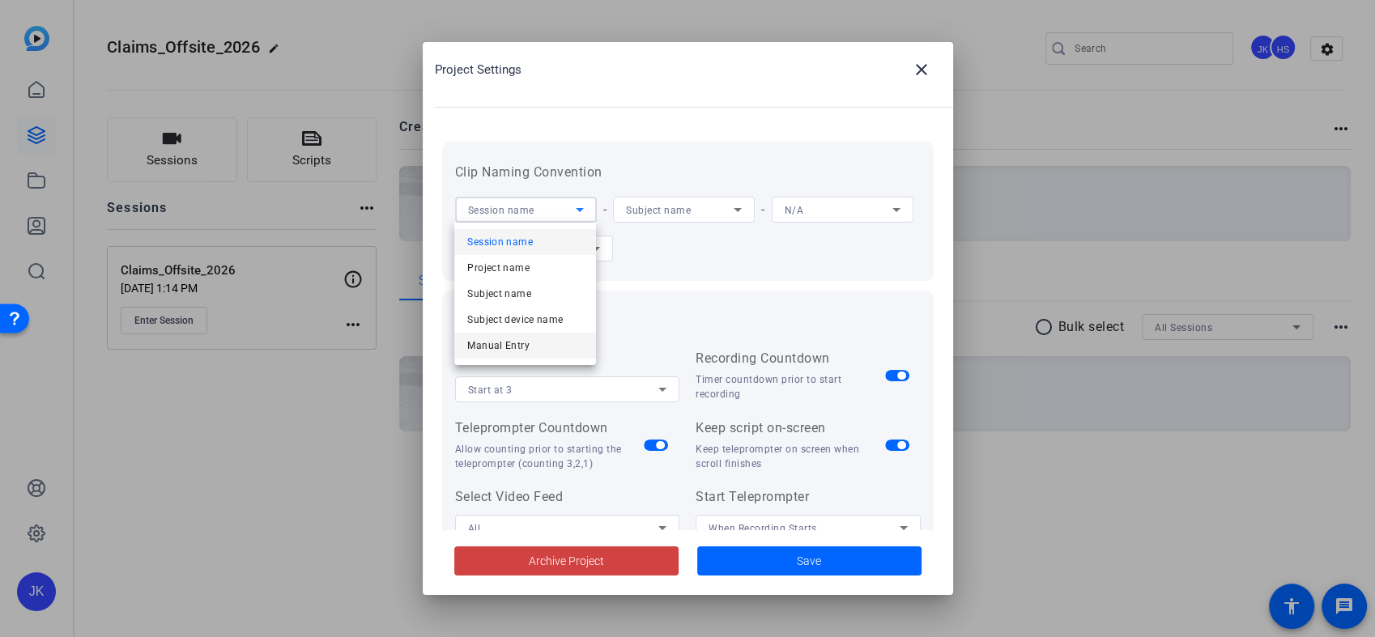
click at [531, 344] on mat-option "Manual Entry" at bounding box center [525, 346] width 142 height 26
click at [674, 218] on div "Subject name" at bounding box center [680, 210] width 108 height 20
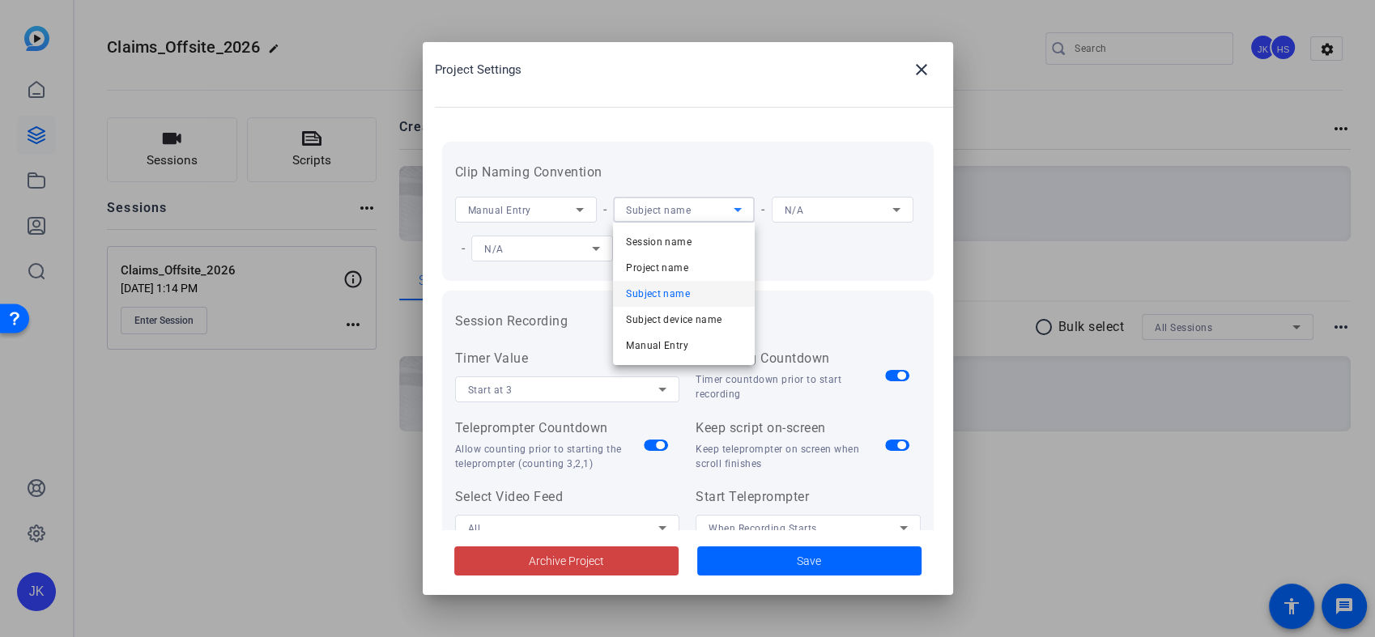
click at [762, 167] on div at bounding box center [687, 318] width 1375 height 637
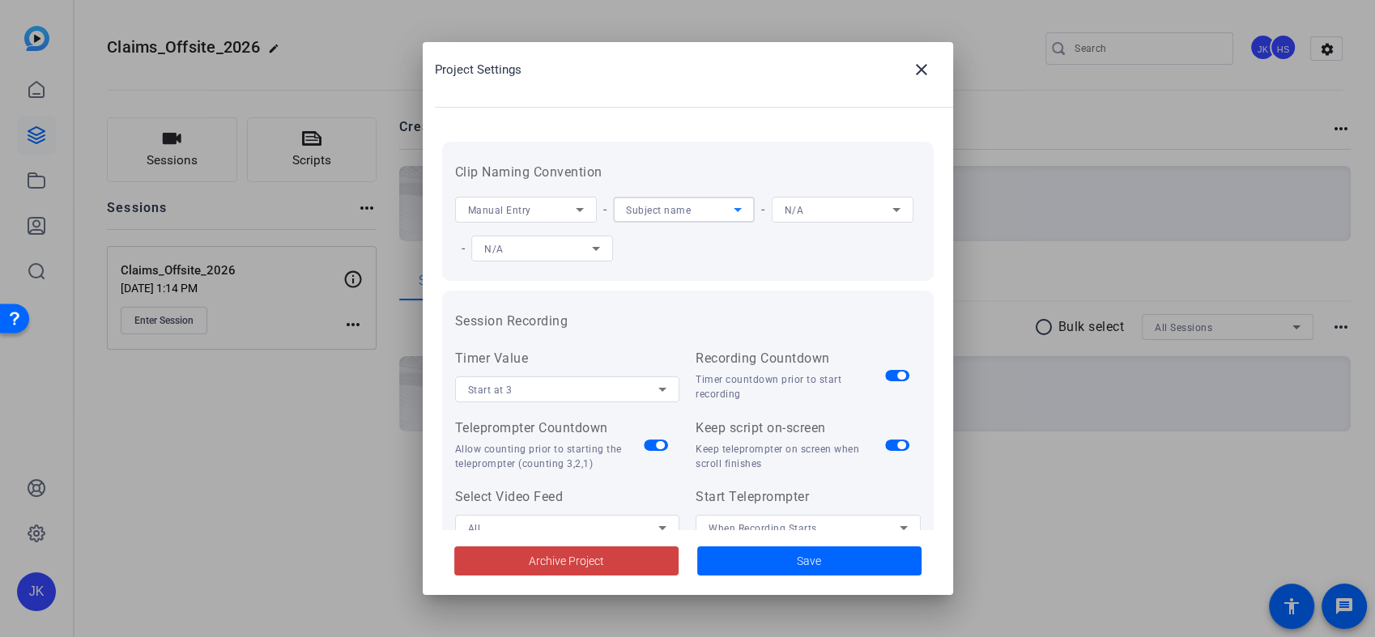
click at [643, 215] on span "Subject name" at bounding box center [658, 210] width 65 height 11
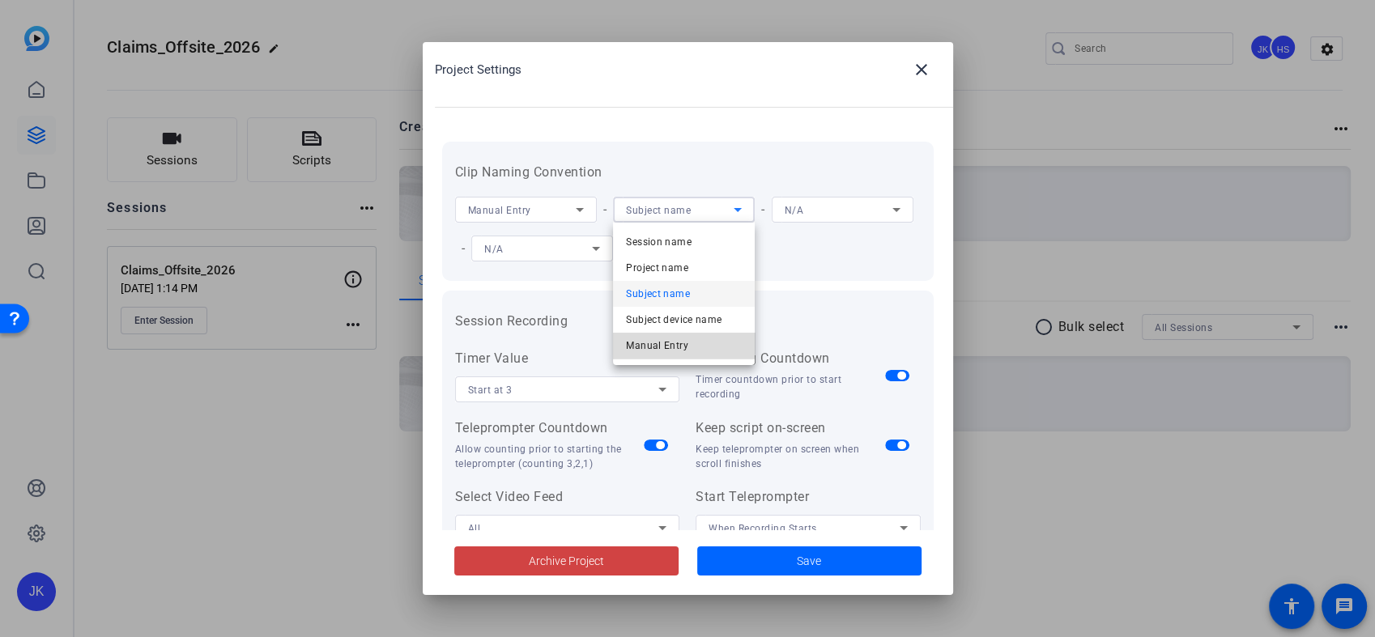
click at [665, 343] on span "Manual Entry" at bounding box center [657, 345] width 62 height 19
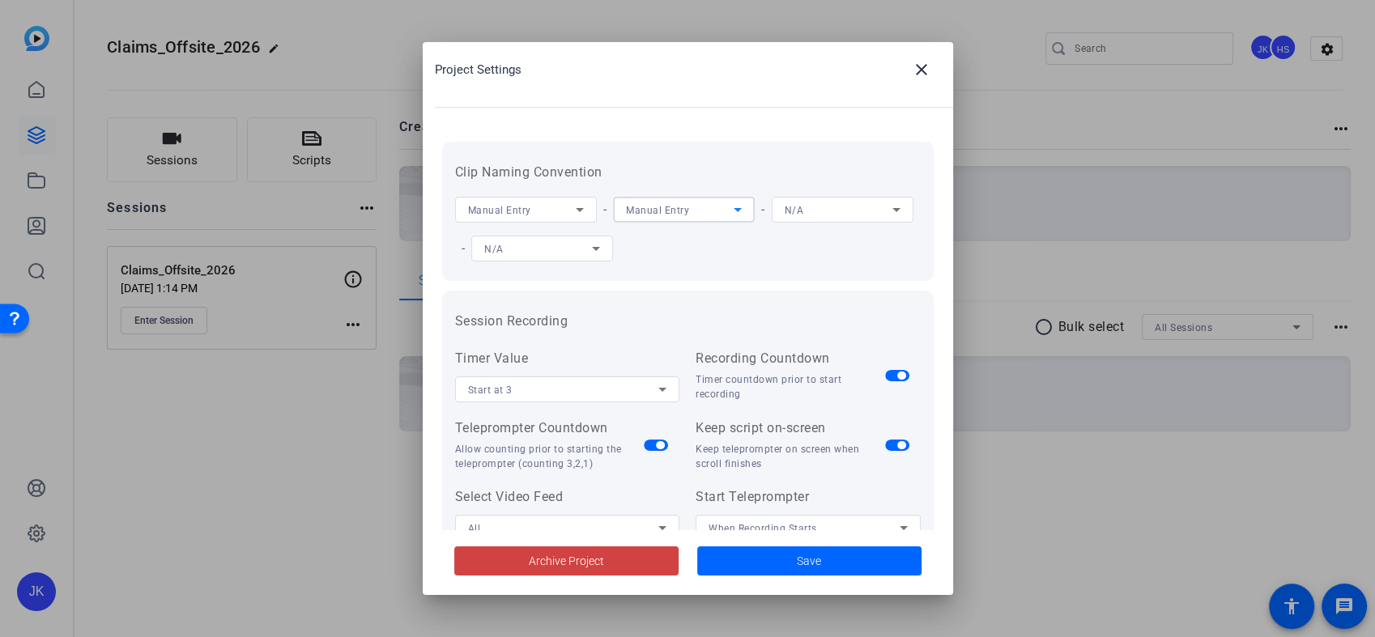
click at [785, 220] on div "N/A" at bounding box center [839, 210] width 108 height 20
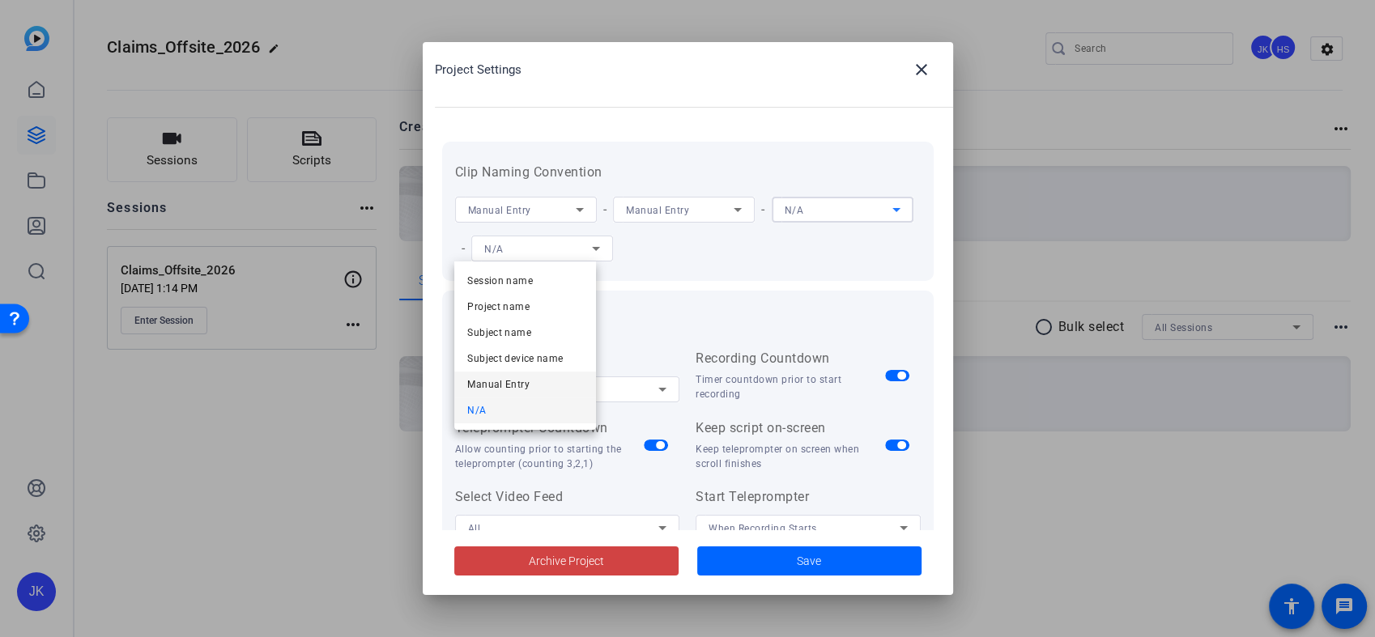
click at [518, 382] on span "Manual Entry" at bounding box center [498, 384] width 62 height 19
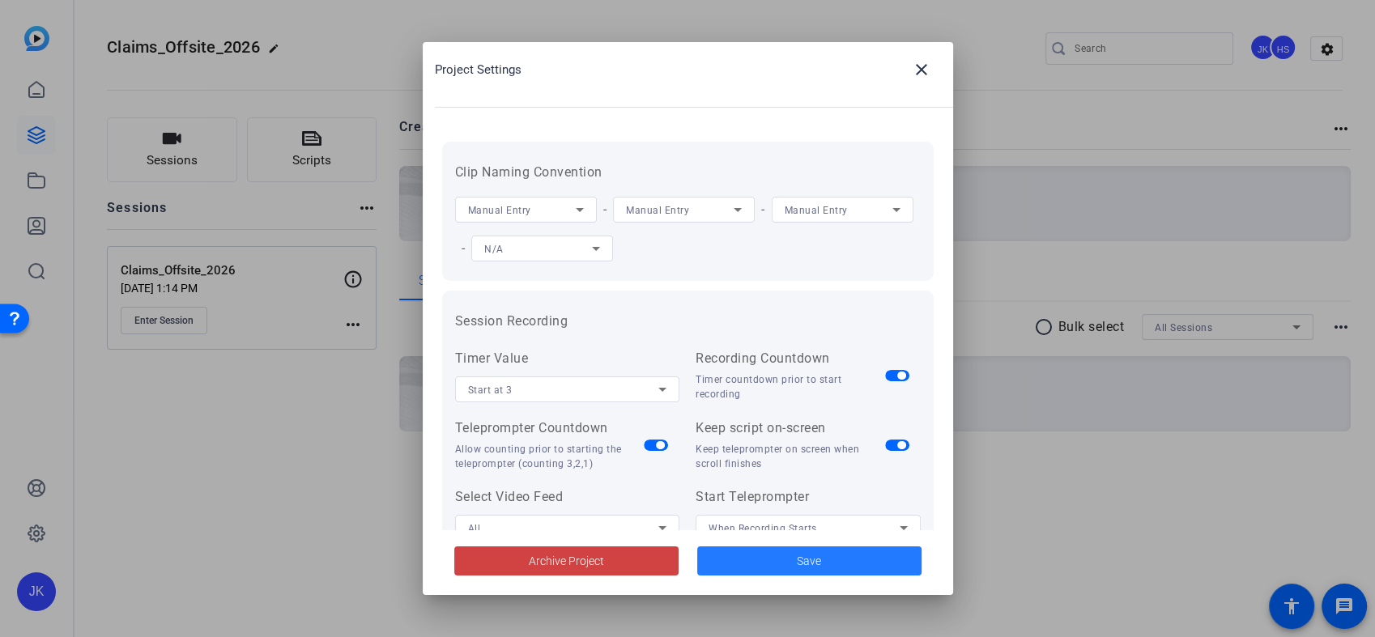
click at [759, 567] on span at bounding box center [809, 561] width 224 height 39
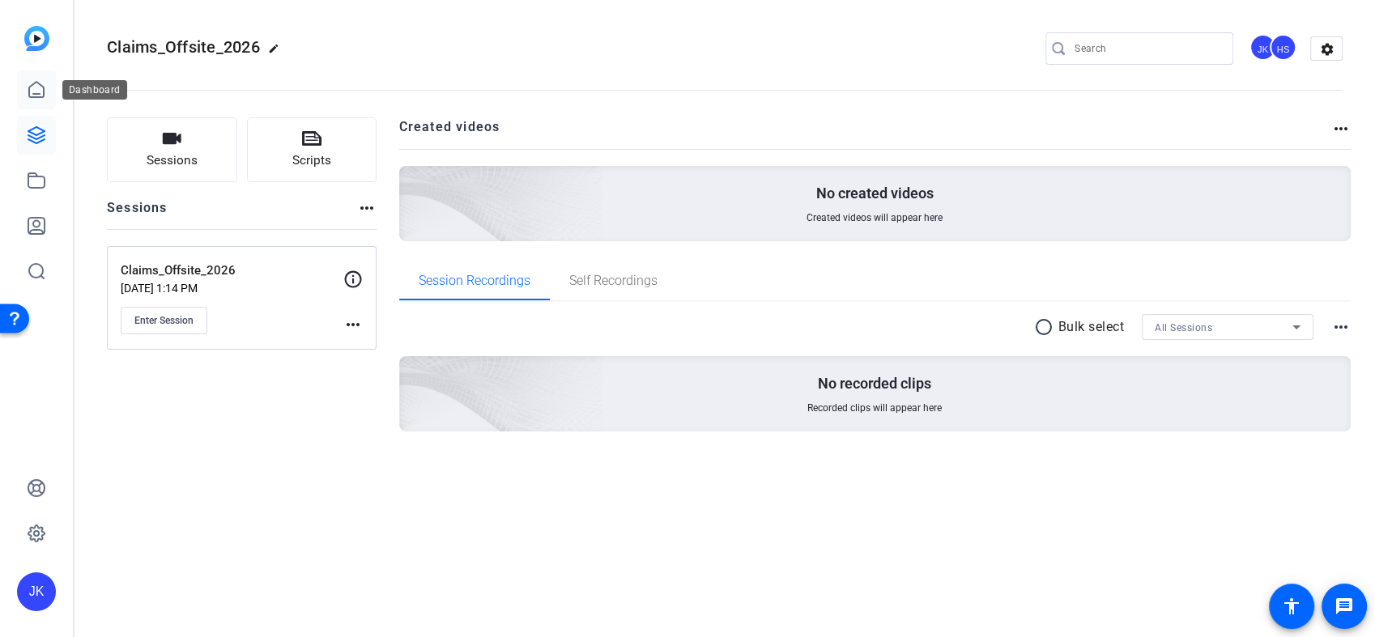
click at [31, 83] on icon at bounding box center [36, 89] width 19 height 19
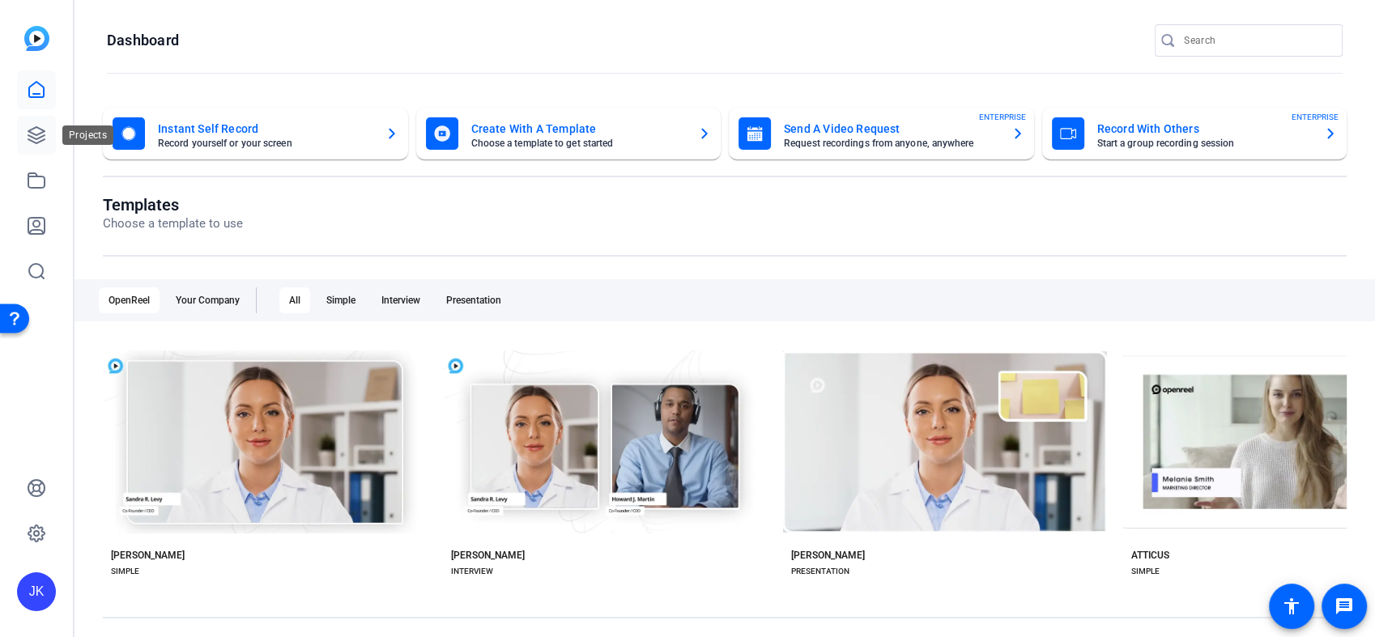
click at [33, 136] on icon at bounding box center [36, 135] width 19 height 19
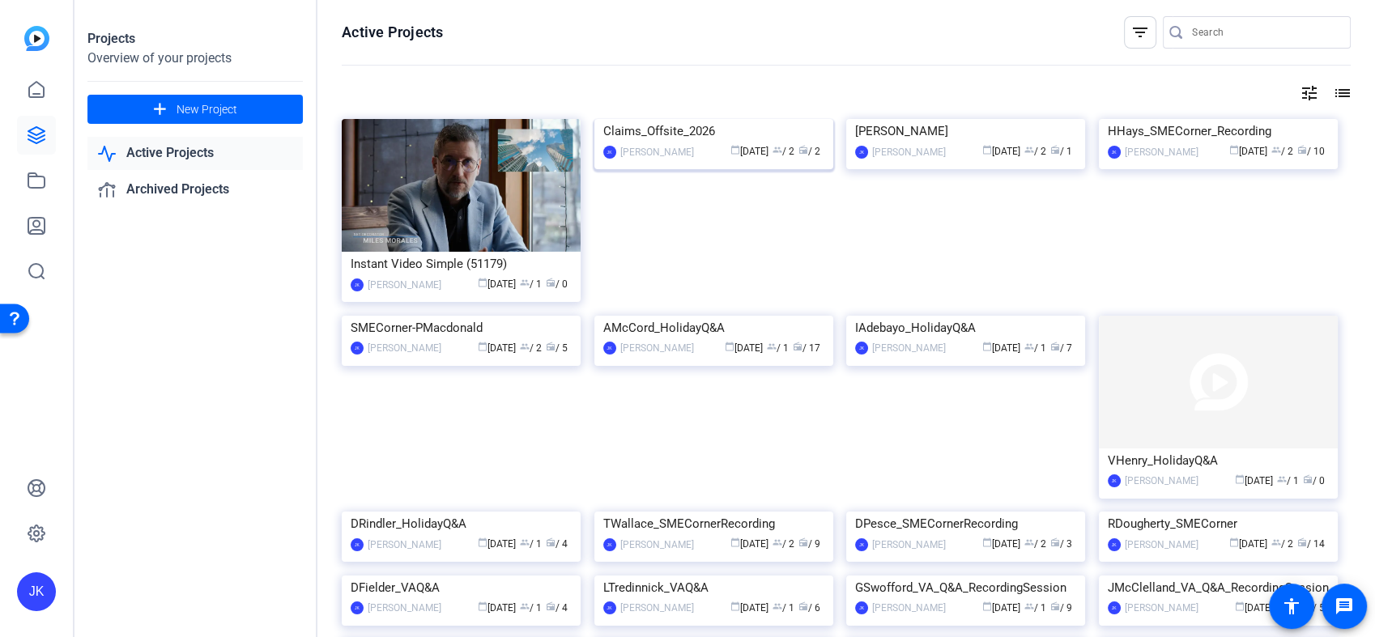
click at [673, 119] on img at bounding box center [714, 119] width 239 height 0
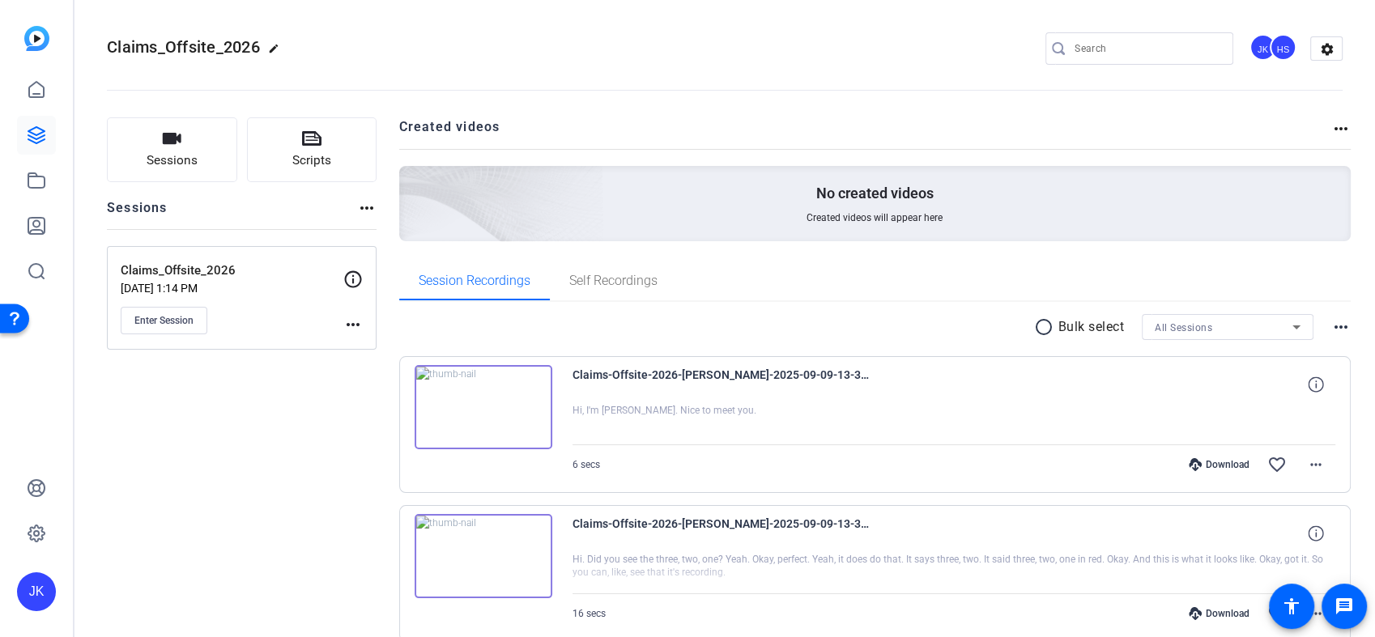
scroll to position [76, 0]
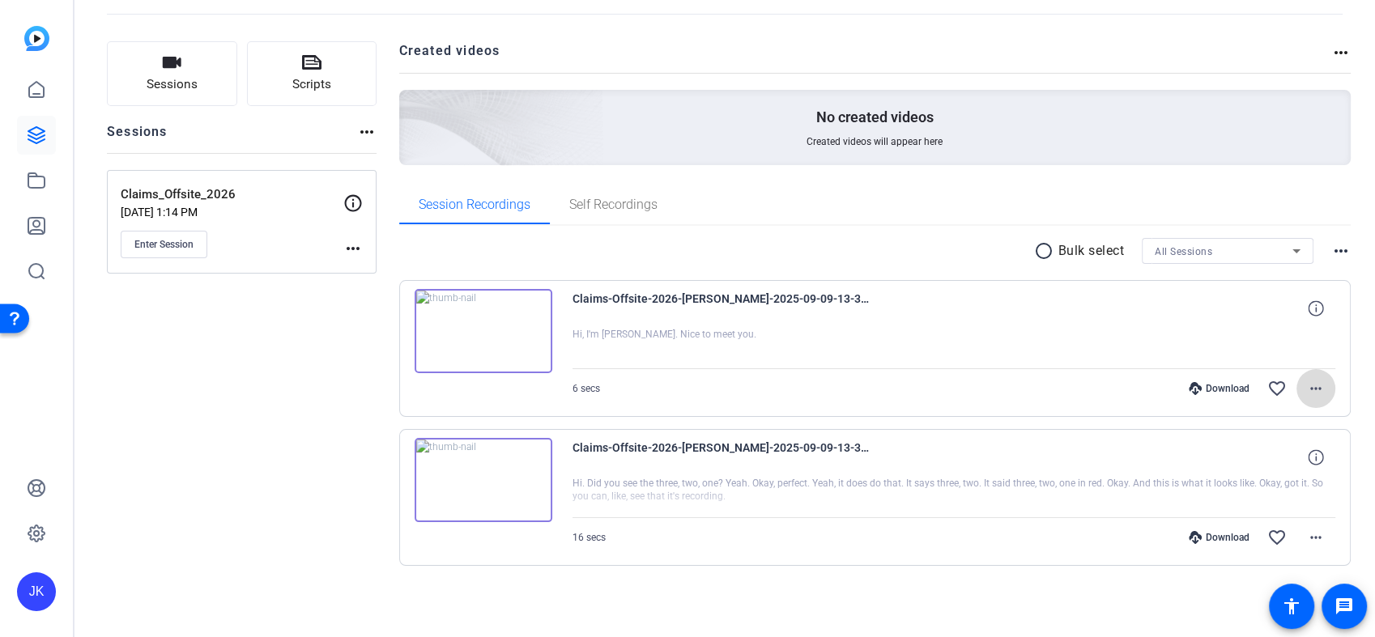
click at [1311, 396] on mat-icon "more_horiz" at bounding box center [1316, 388] width 19 height 19
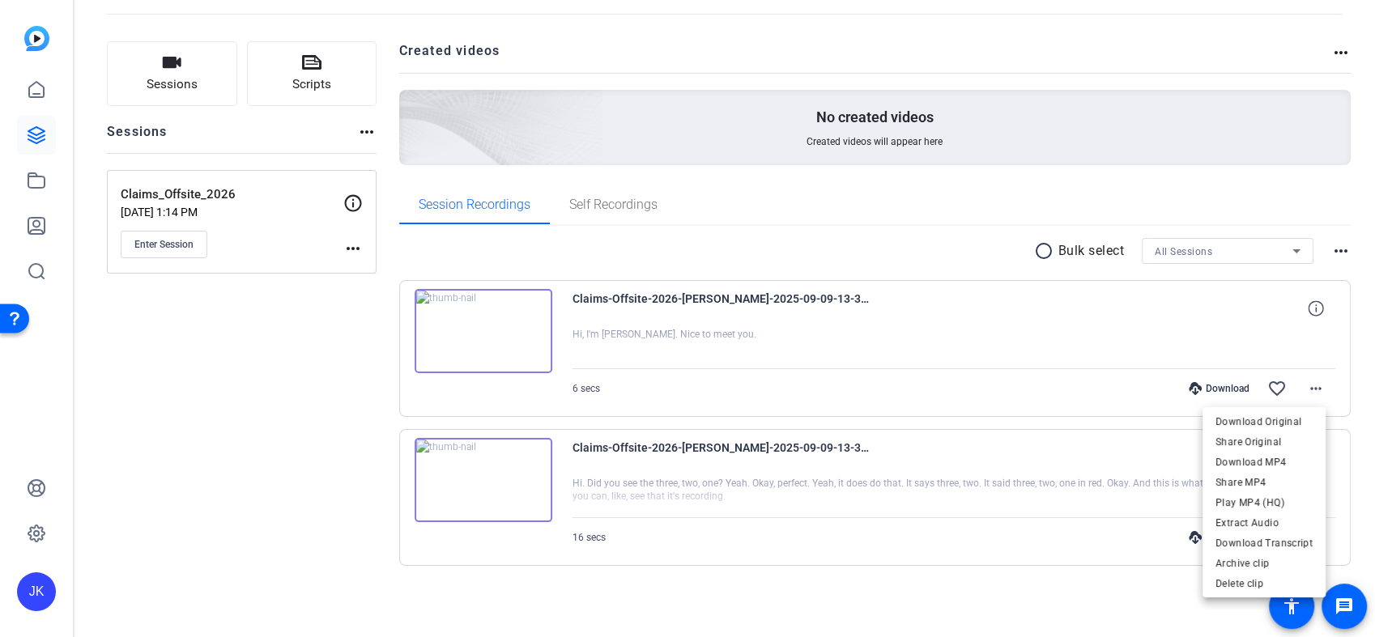
click at [232, 396] on div at bounding box center [687, 318] width 1375 height 637
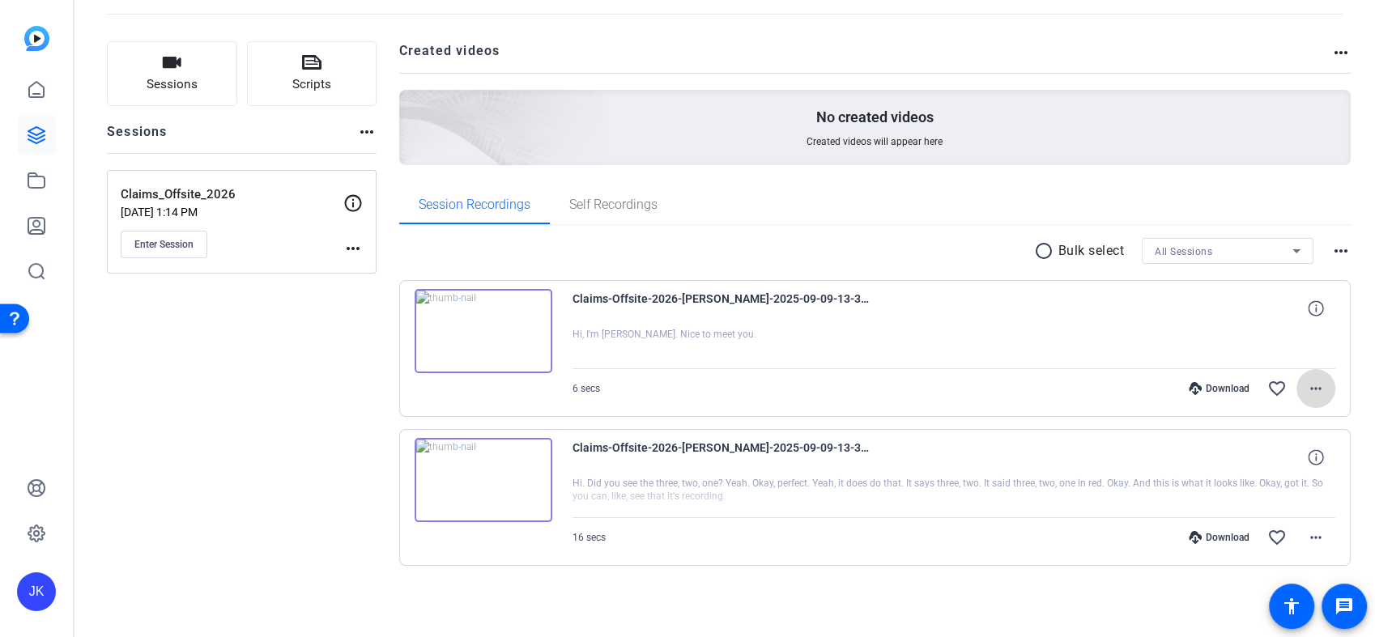
click at [1310, 396] on mat-icon "more_horiz" at bounding box center [1316, 388] width 19 height 19
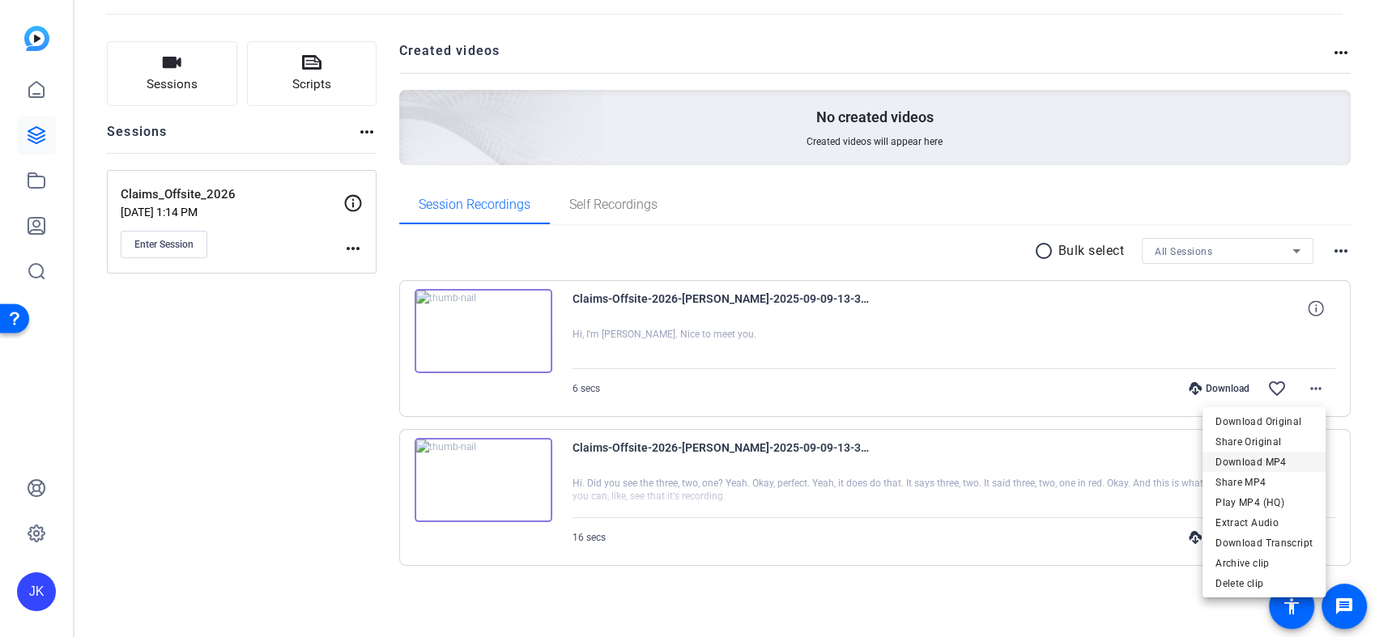
click at [1244, 454] on span "Download MP4" at bounding box center [1264, 462] width 97 height 19
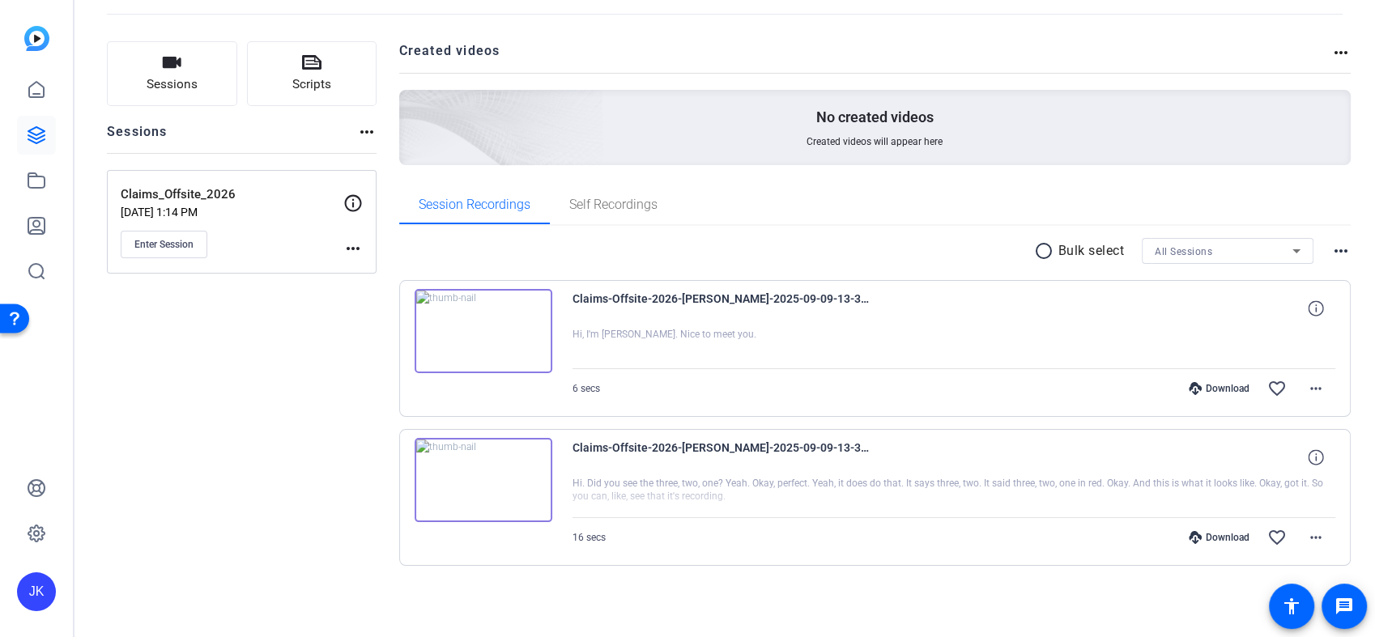
click at [485, 478] on img at bounding box center [484, 480] width 138 height 84
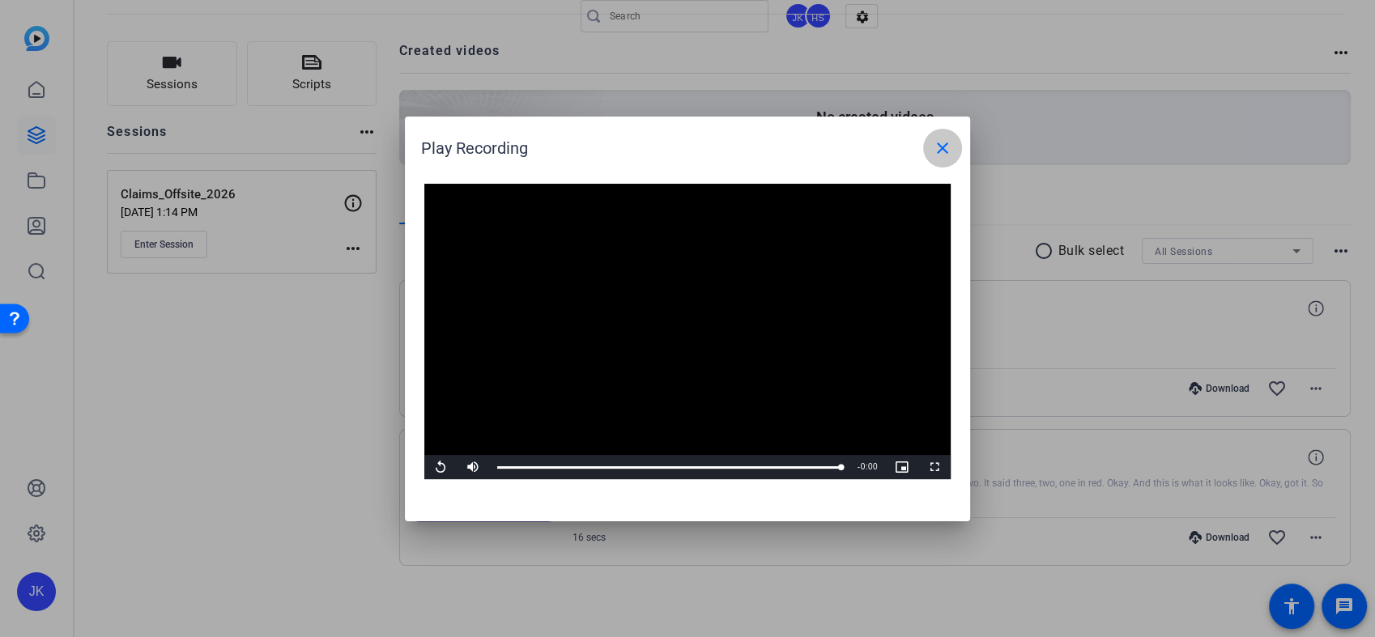
click at [949, 139] on mat-icon "close" at bounding box center [942, 148] width 19 height 19
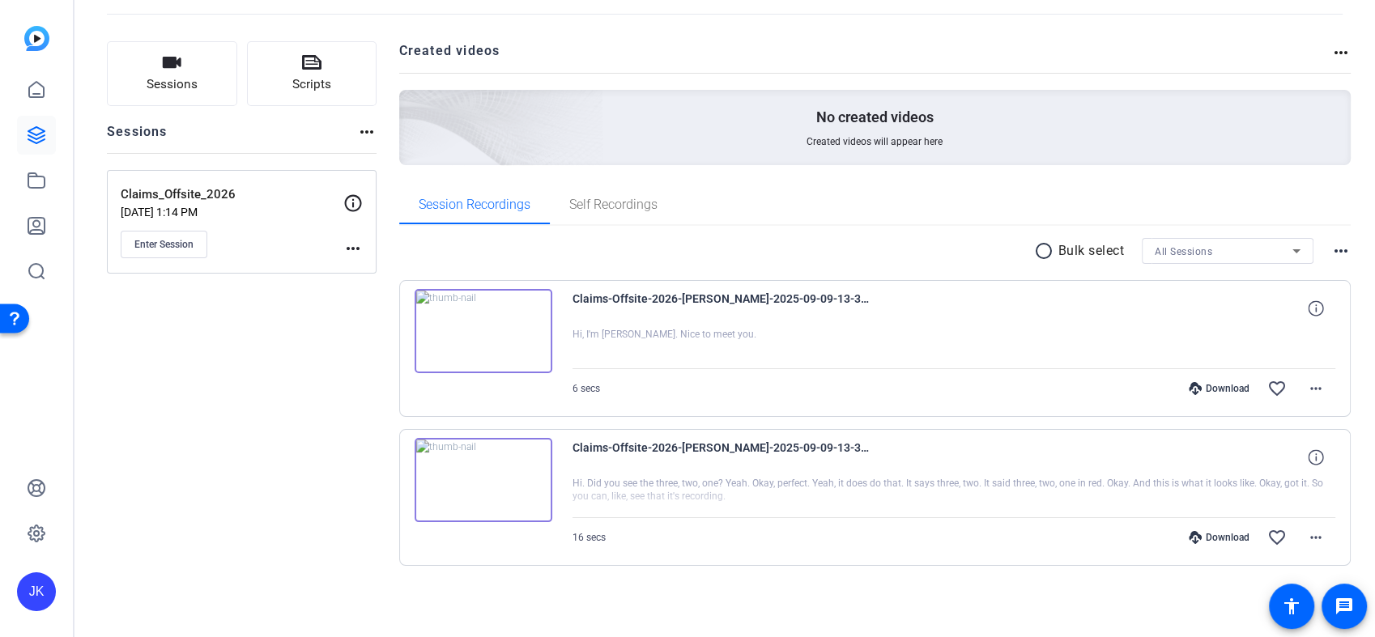
click at [473, 331] on img at bounding box center [484, 331] width 138 height 84
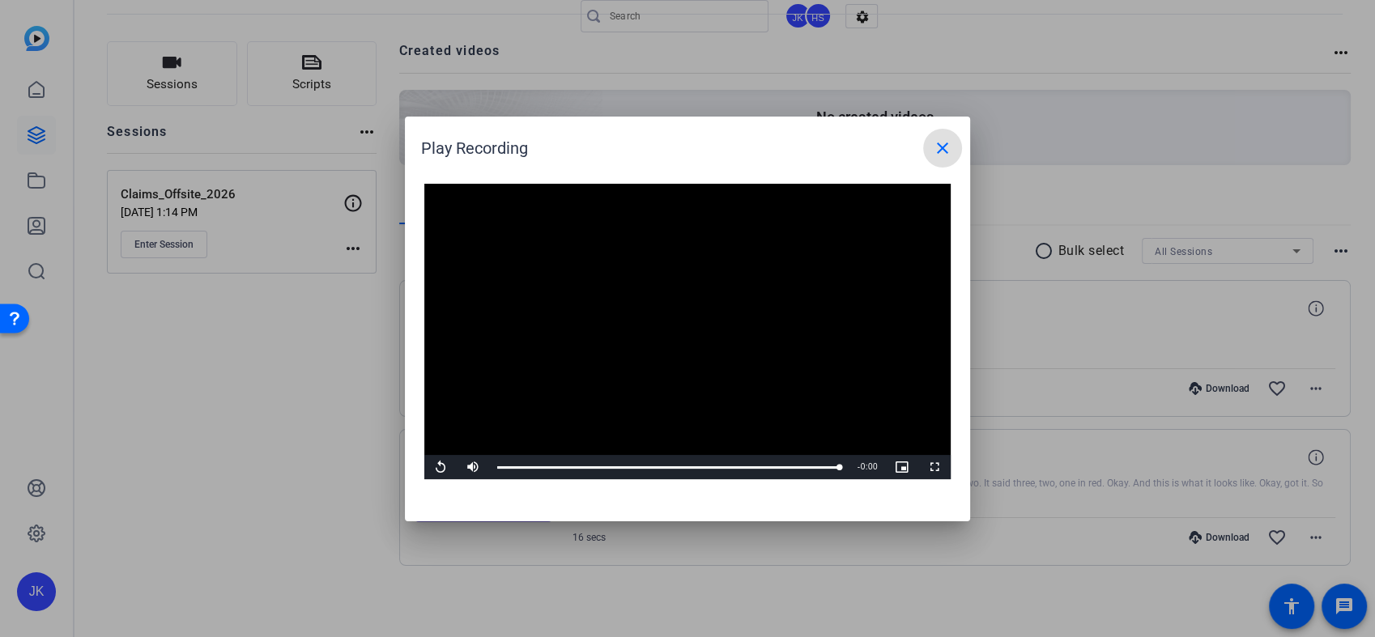
click at [946, 146] on mat-icon "close" at bounding box center [942, 148] width 19 height 19
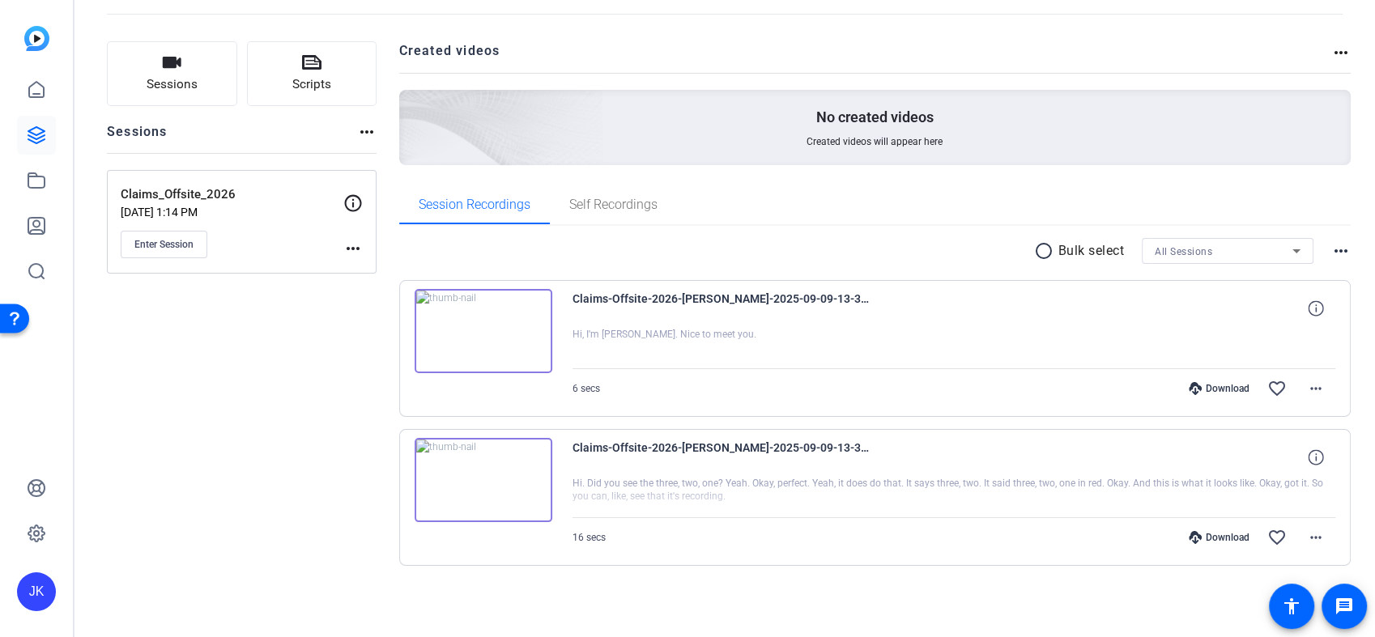
click at [168, 383] on div "Sessions Scripts Sessions more_horiz Claims_Offsite_2026 Sep 09, 2025 @ 1:14 PM…" at bounding box center [242, 329] width 270 height 577
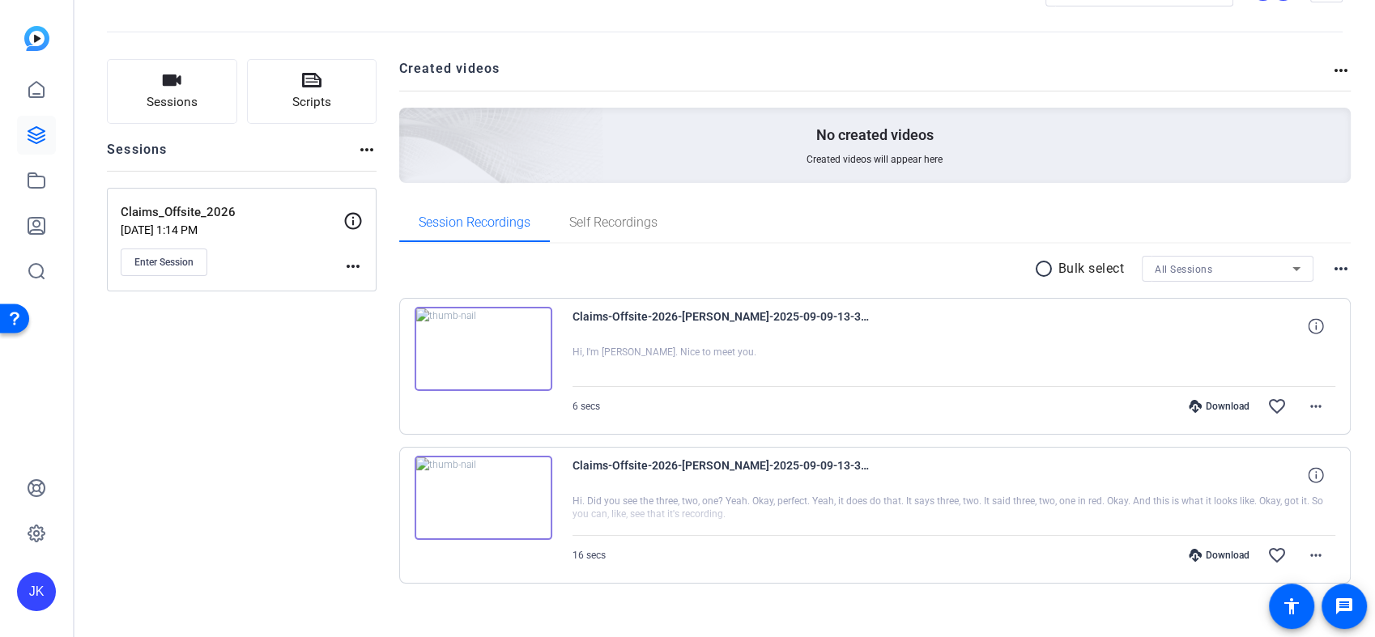
scroll to position [0, 0]
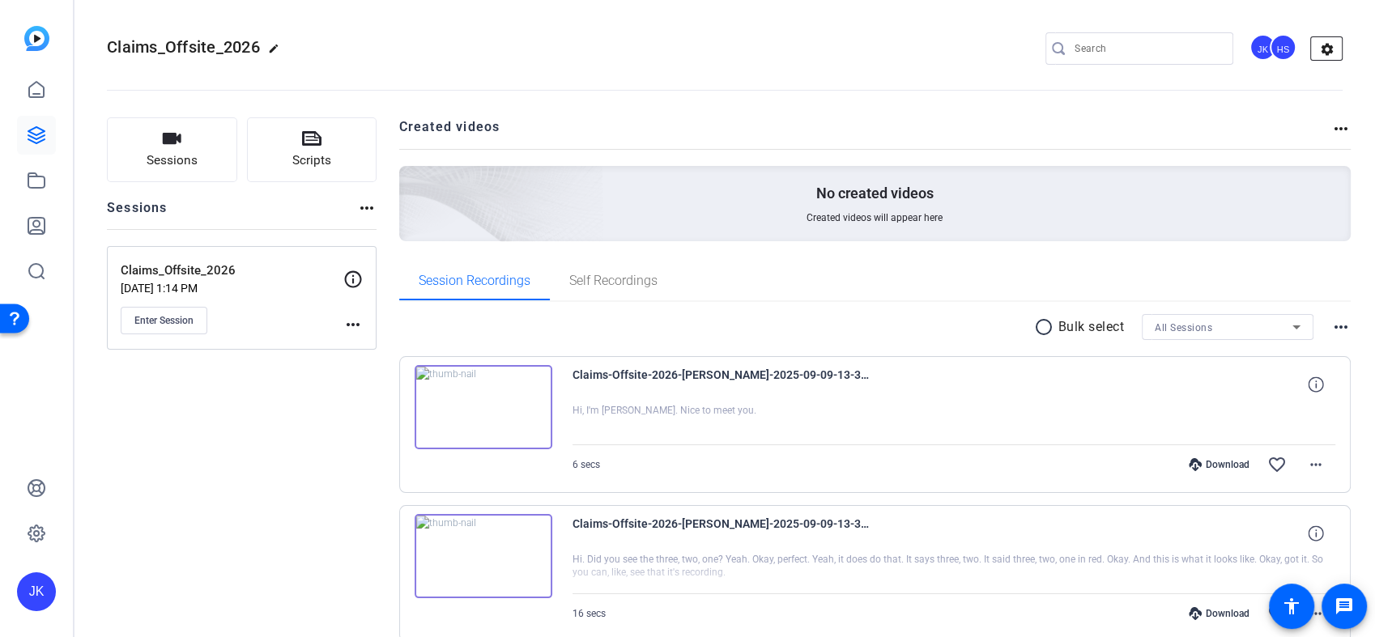
click at [1328, 46] on mat-icon "settings" at bounding box center [1327, 49] width 32 height 24
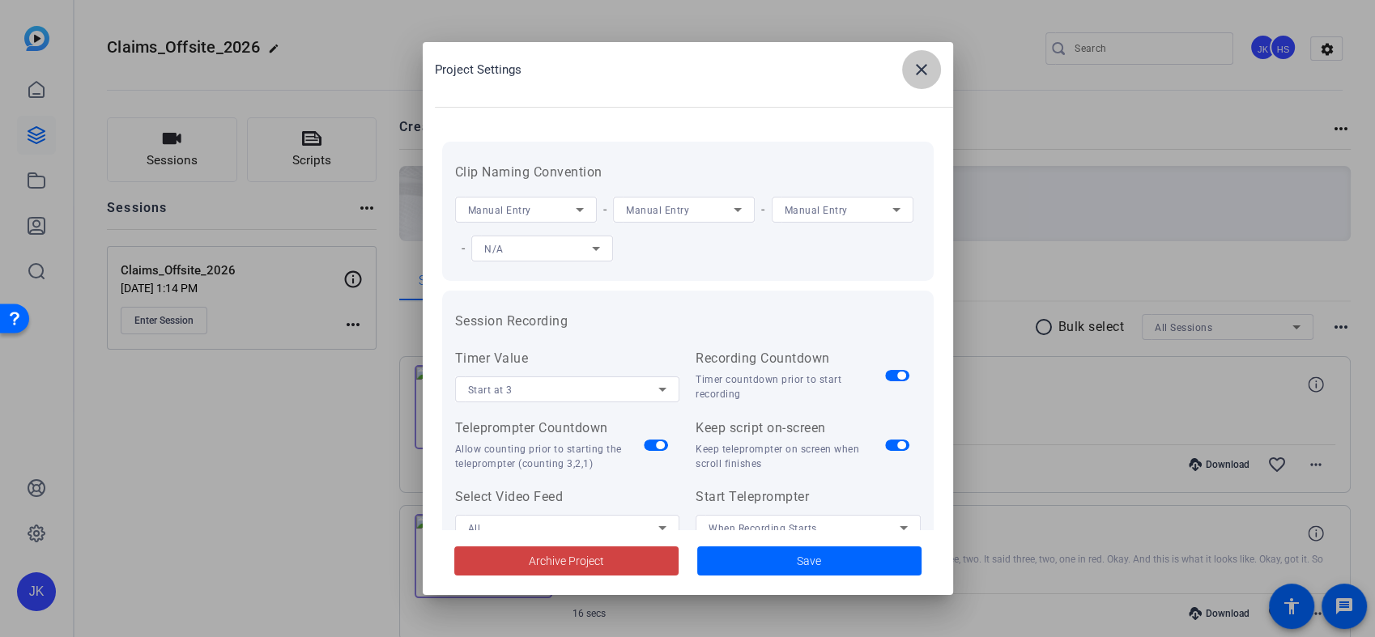
click at [924, 70] on mat-icon "close" at bounding box center [921, 69] width 19 height 19
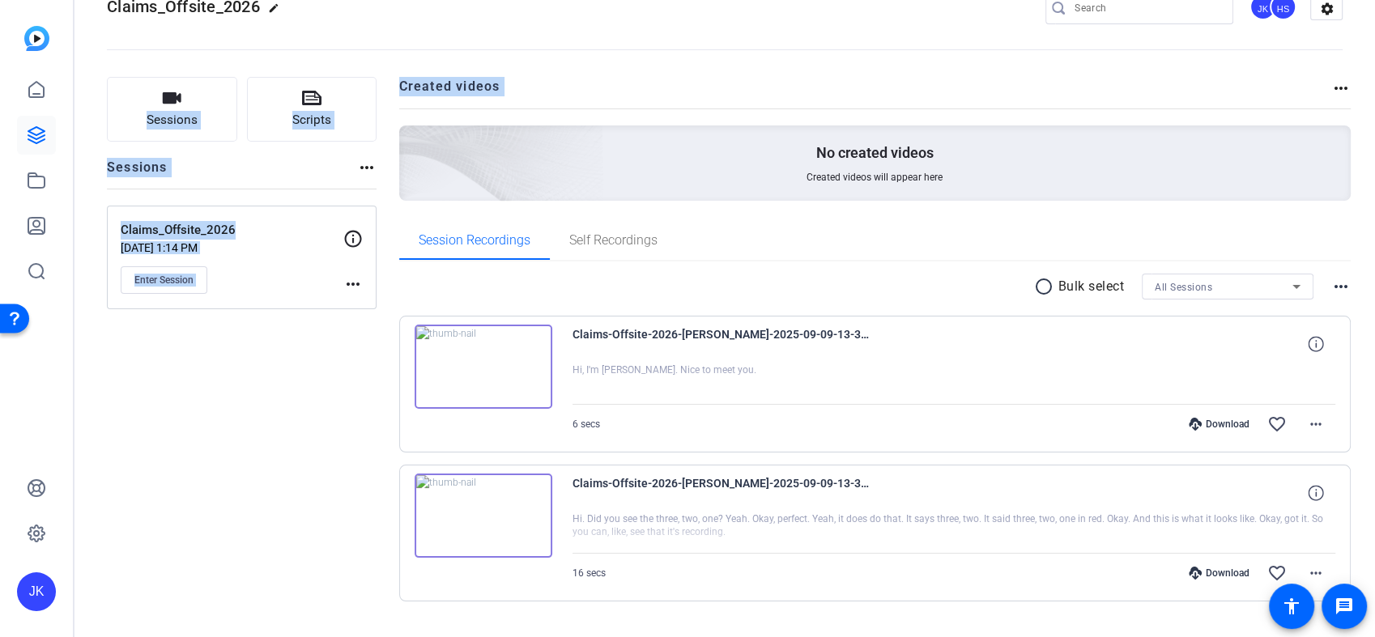
scroll to position [76, 0]
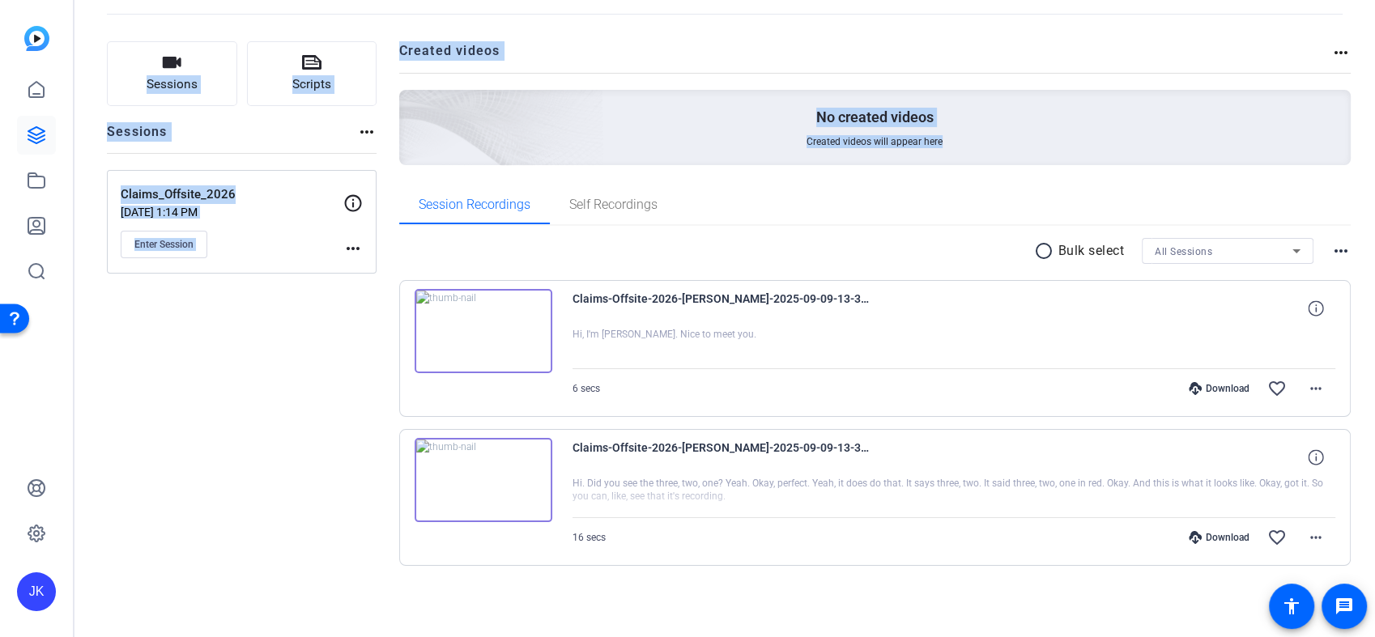
drag, startPoint x: 1374, startPoint y: 38, endPoint x: 1374, endPoint y: 143, distance: 105.3
click at [1375, 144] on html "Accessibility Screen-Reader Guide, Feedback, and Issue Reporting | New window J…" at bounding box center [687, 318] width 1375 height 637
click at [924, 183] on openreel-project-creator-list "Created videos more_horiz No created videos Created videos will appear here" at bounding box center [875, 113] width 953 height 144
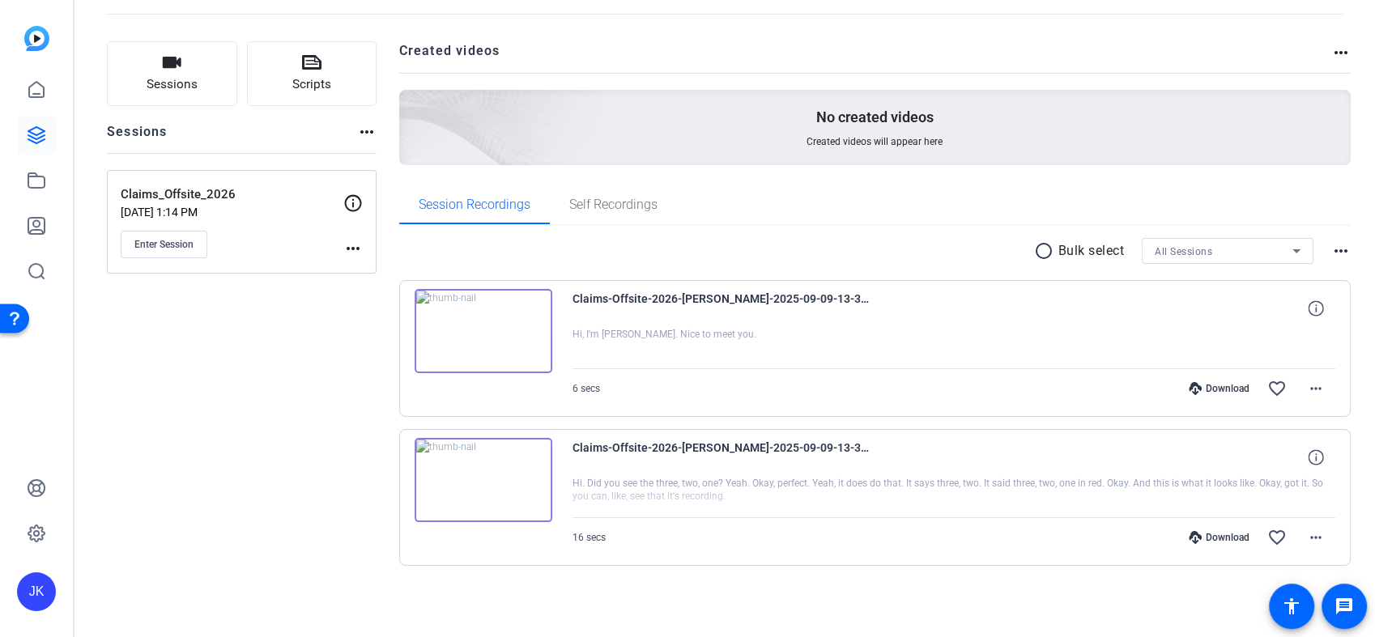
click at [191, 340] on div "Sessions Scripts Sessions more_horiz Claims_Offsite_2026 Sep 09, 2025 @ 1:14 PM…" at bounding box center [242, 329] width 270 height 577
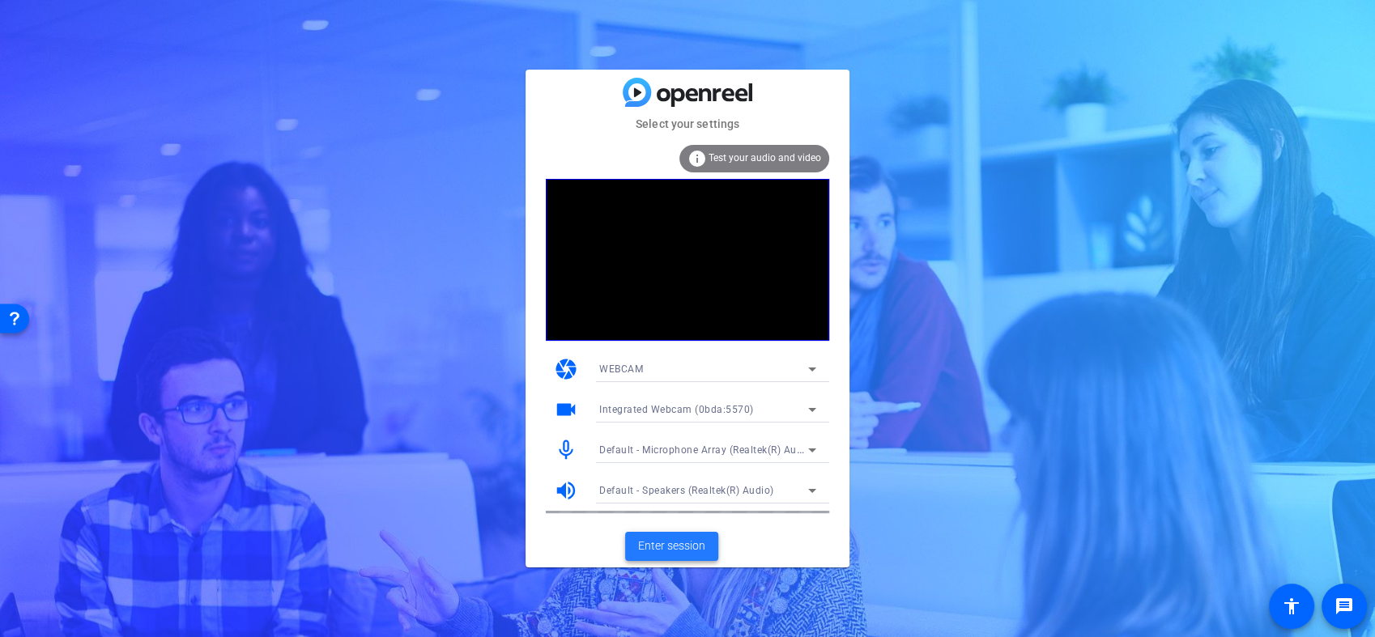
click at [679, 547] on span "Enter session" at bounding box center [671, 546] width 67 height 17
